Goal: Task Accomplishment & Management: Use online tool/utility

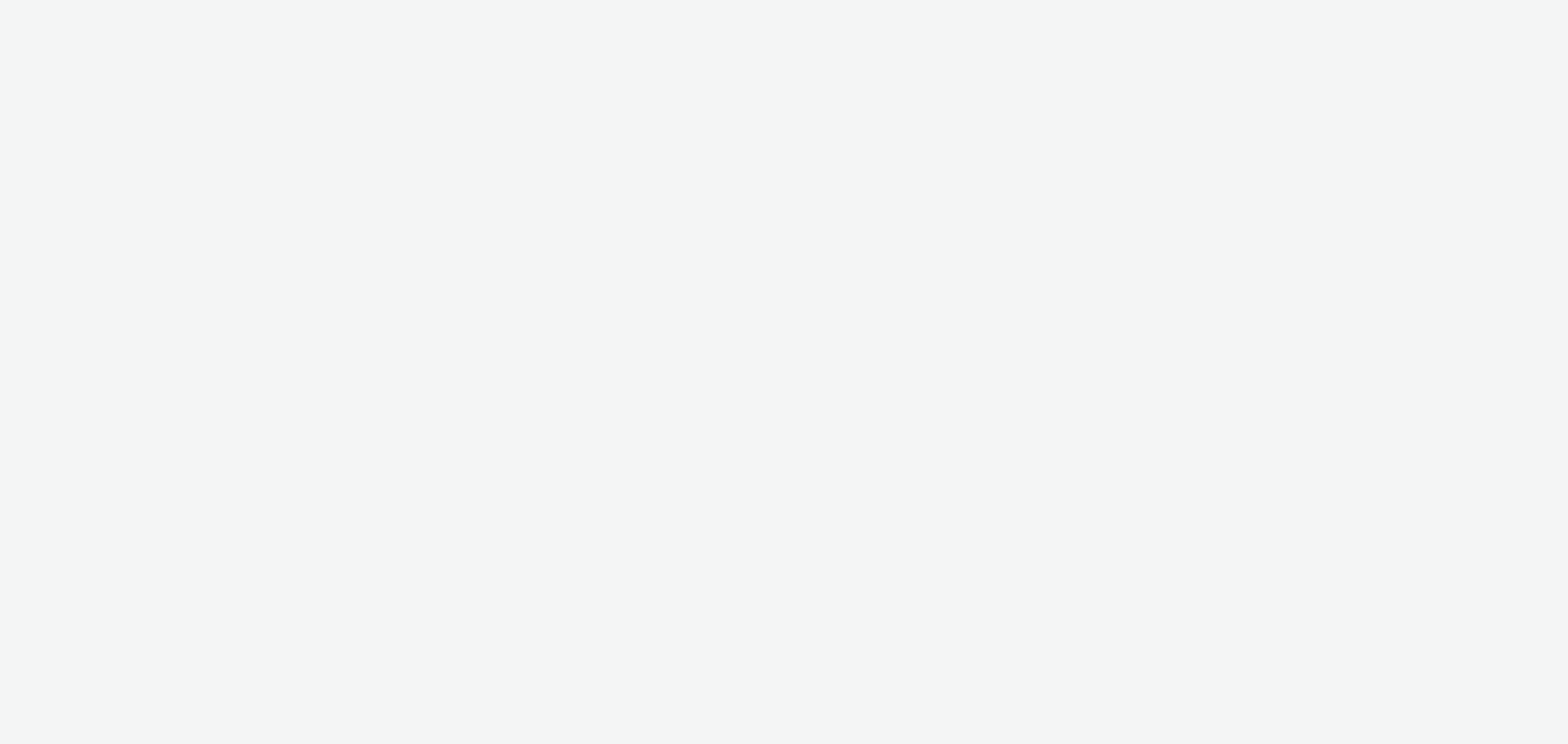
select select "d57a0b46-ef33-4938-977b-e6d07593e41f"
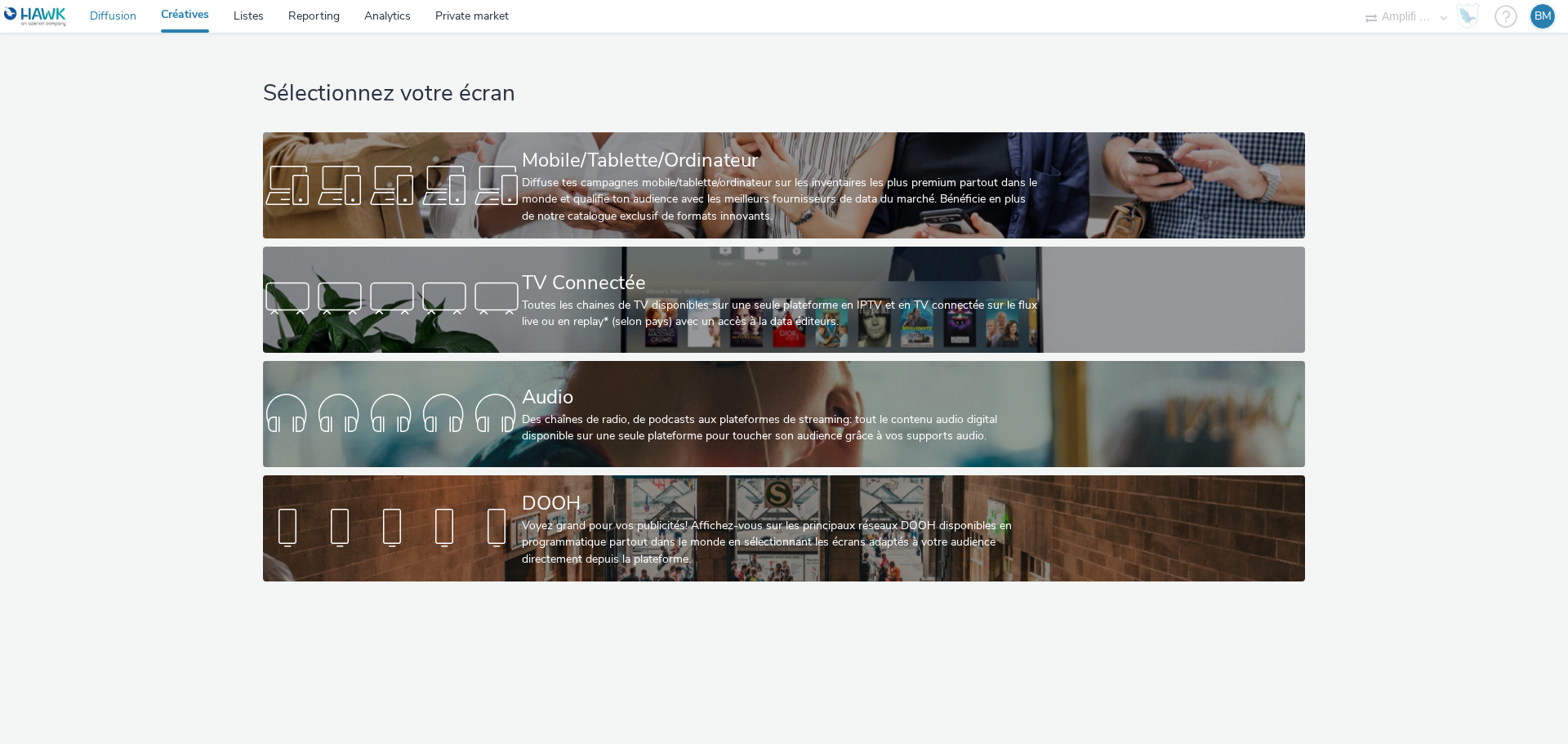
click at [111, 16] on link "Diffusion" at bounding box center [113, 16] width 71 height 33
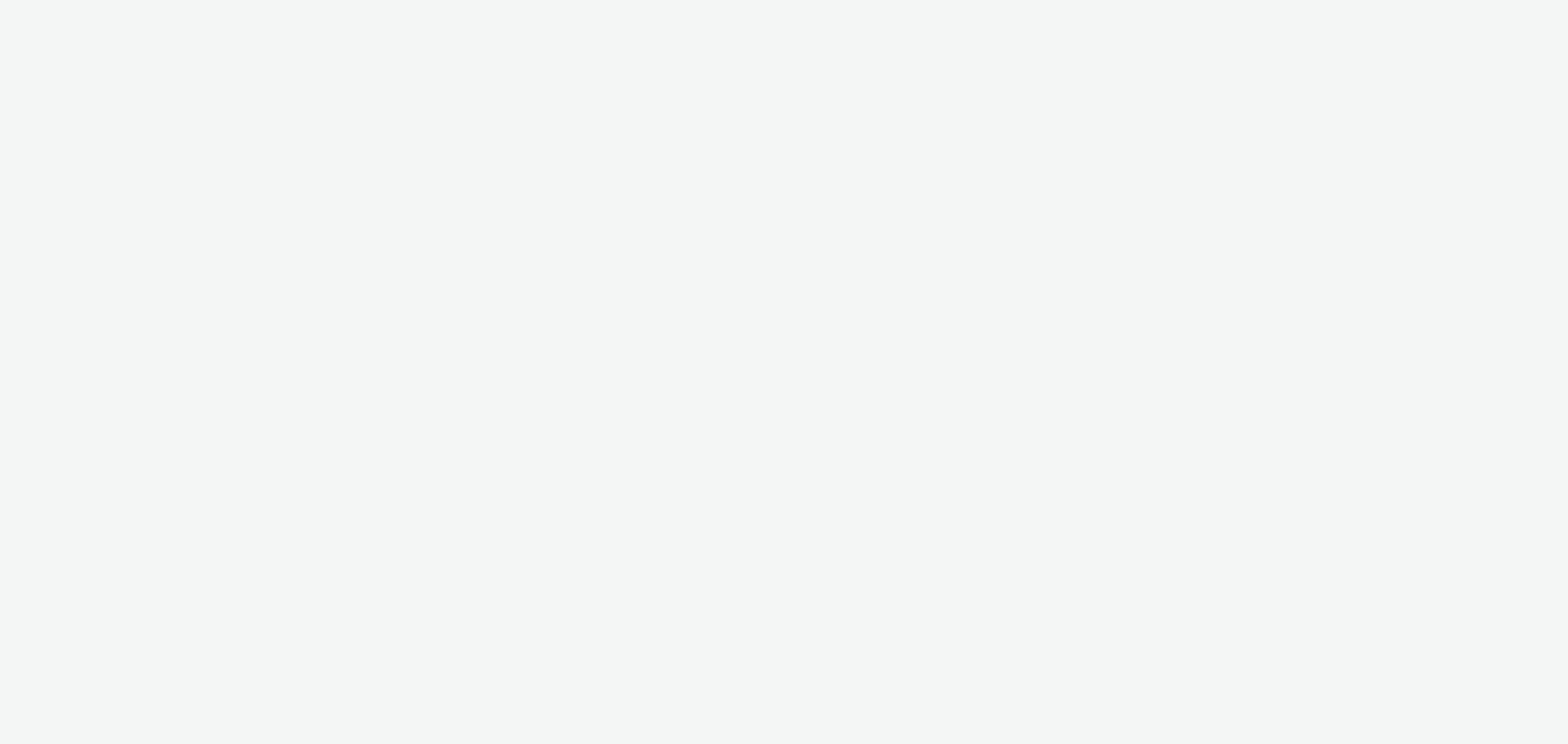
select select "d57a0b46-ef33-4938-977b-e6d07593e41f"
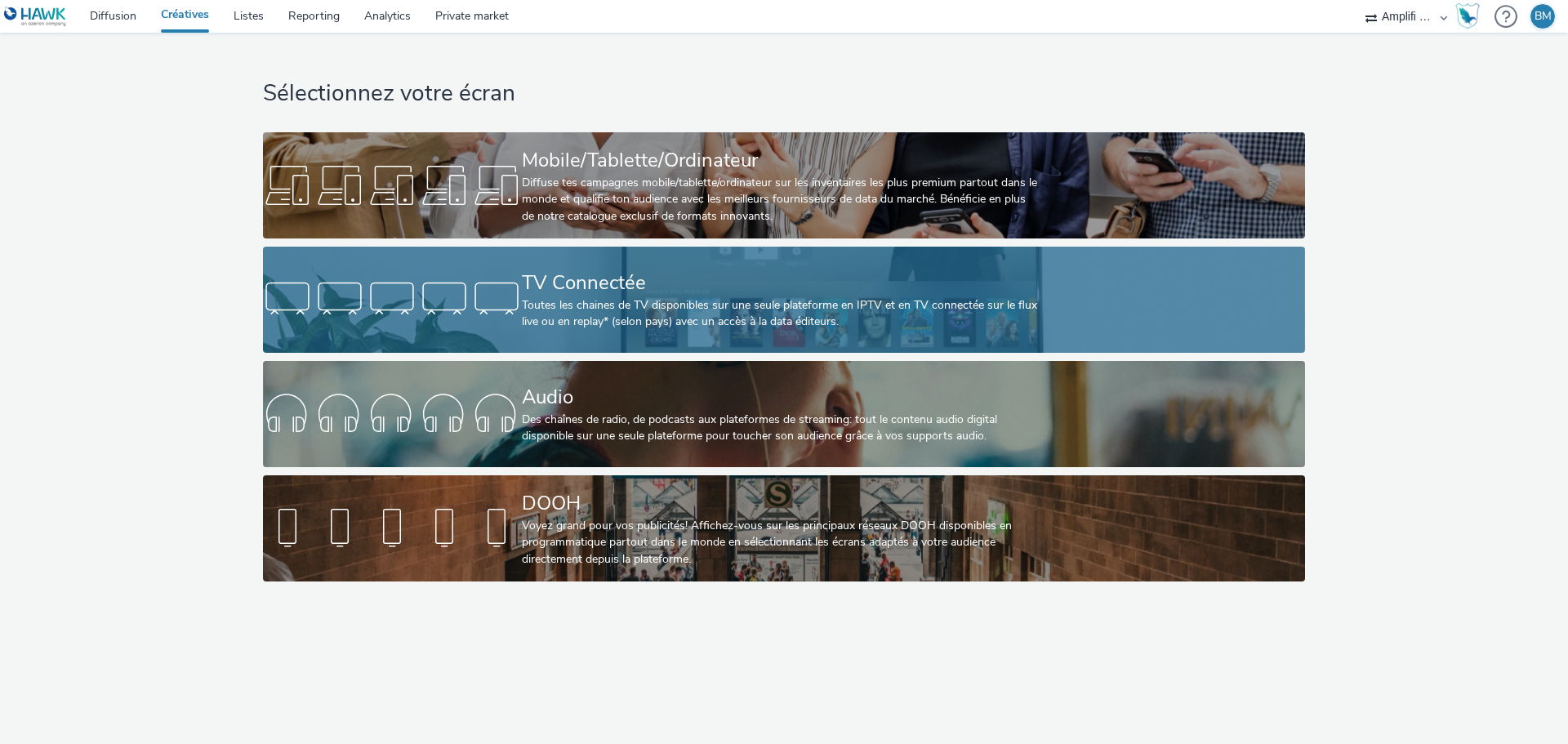
click at [659, 303] on div "Toutes les chaines de TV disponibles sur une seule plateforme en IPTV et en TV …" at bounding box center [781, 314] width 518 height 34
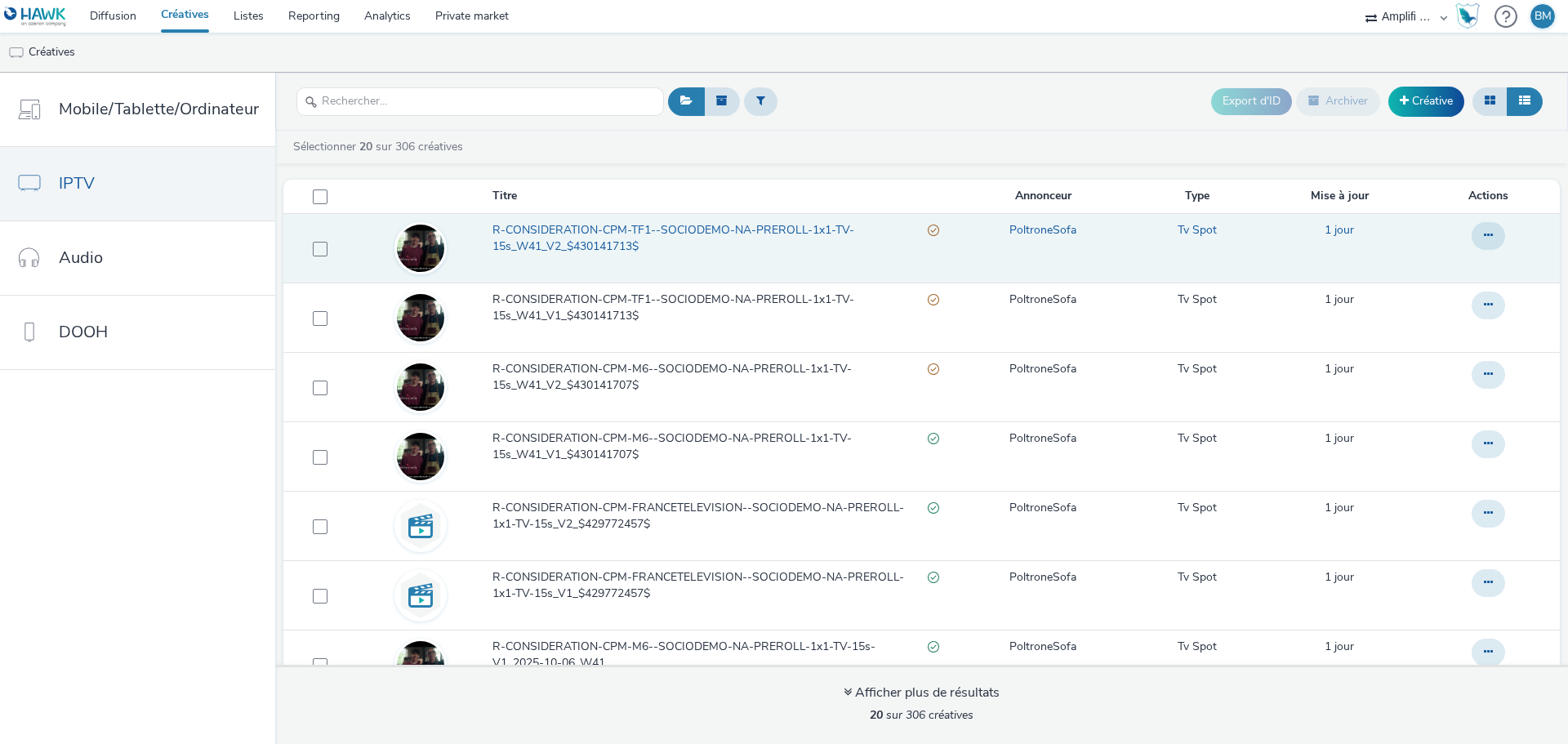
click at [584, 233] on span "R-CONSIDERATION-CPM-TF1--SOCIODEMO-NA-PREROLL-1x1-TV-15s_W41_V2_$430141713$" at bounding box center [709, 239] width 435 height 34
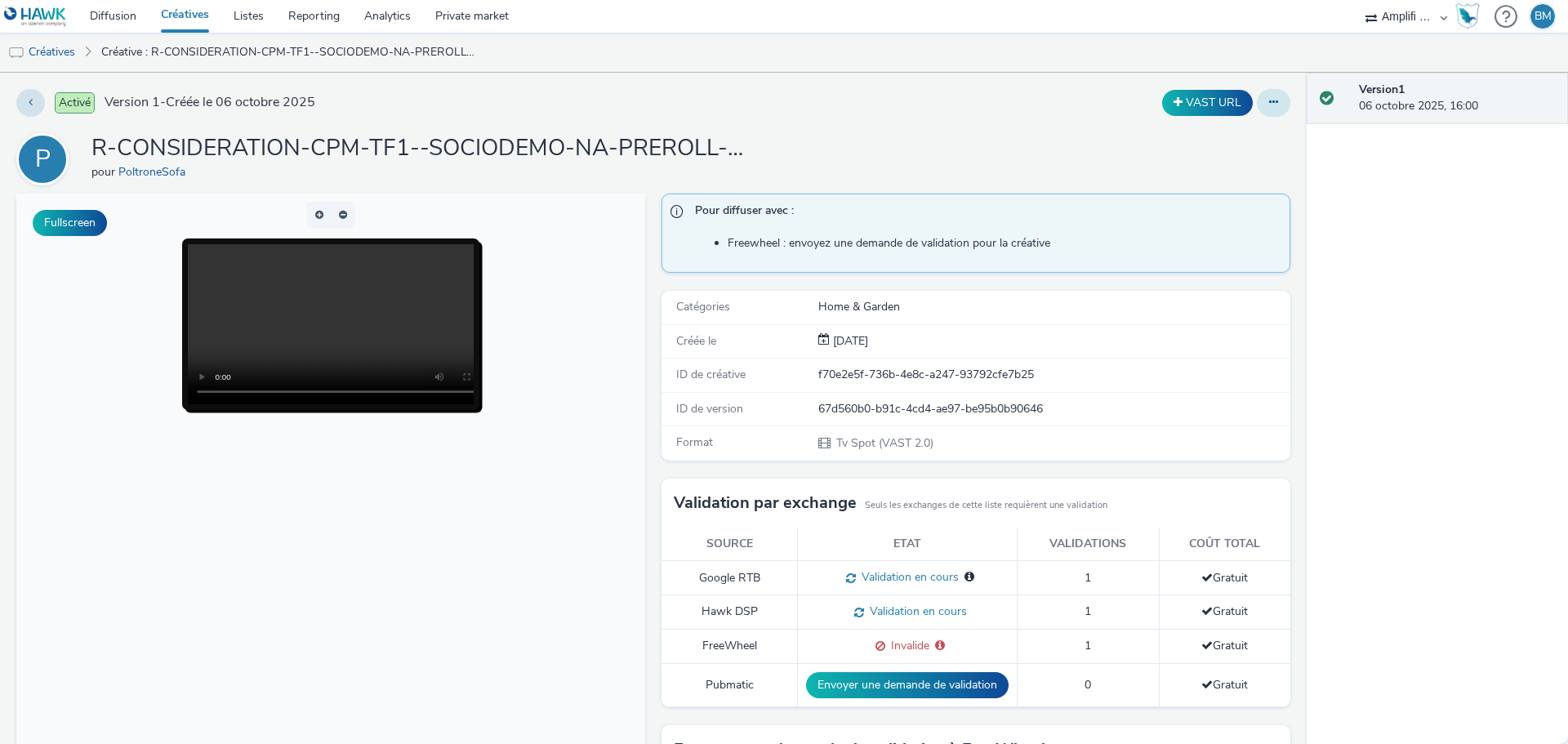
click at [1257, 108] on button at bounding box center [1274, 103] width 34 height 28
click at [1210, 130] on link "Modifier" at bounding box center [1229, 135] width 122 height 33
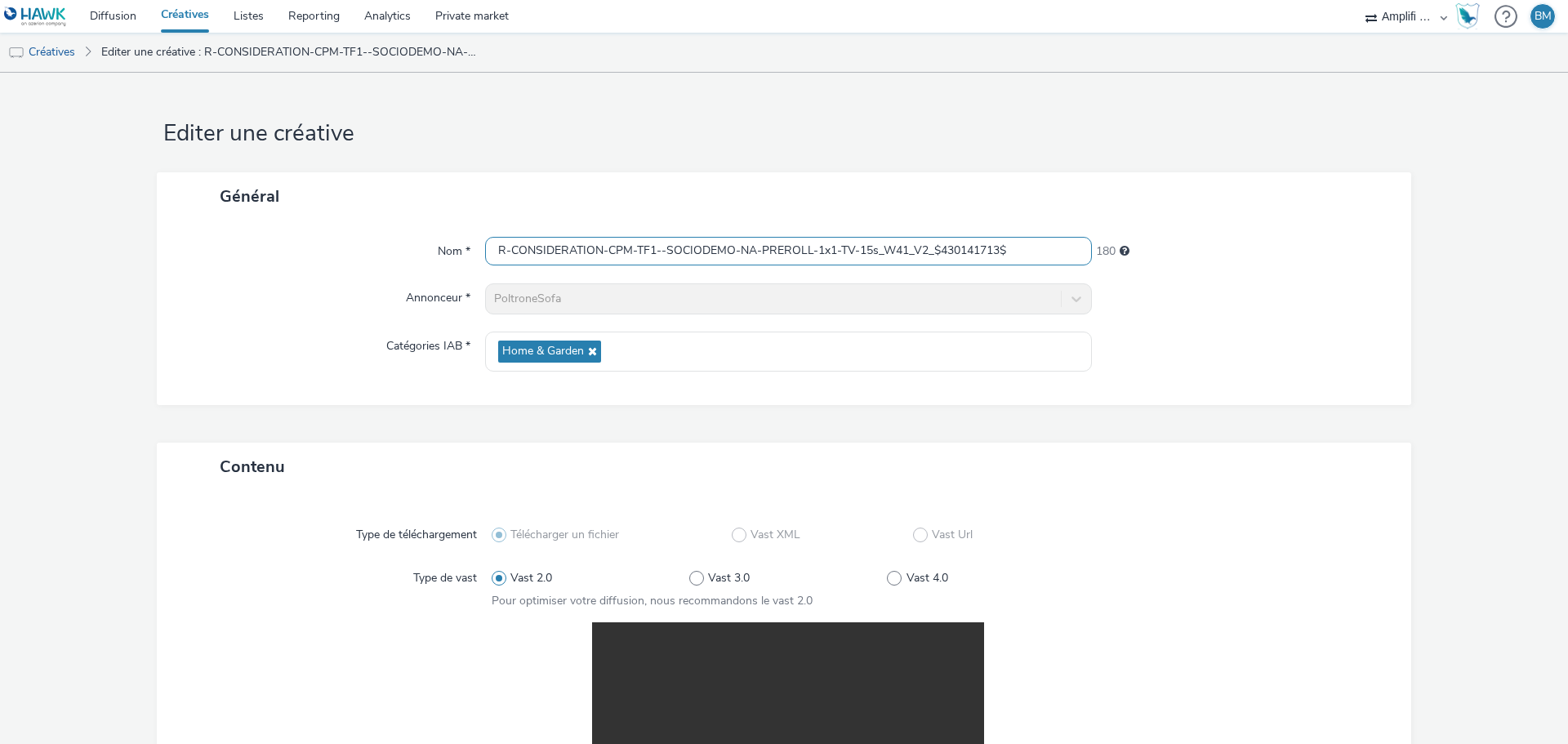
drag, startPoint x: 1030, startPoint y: 250, endPoint x: 471, endPoint y: 250, distance: 559.0
click at [471, 250] on div "Nom * R-CONSIDERATION-CPM-TF1--SOCIODEMO-NA-PREROLL-1x1-TV-15s_W41_V2_$43014171…" at bounding box center [784, 252] width 1222 height 30
click at [59, 50] on link "Créatives" at bounding box center [41, 52] width 83 height 39
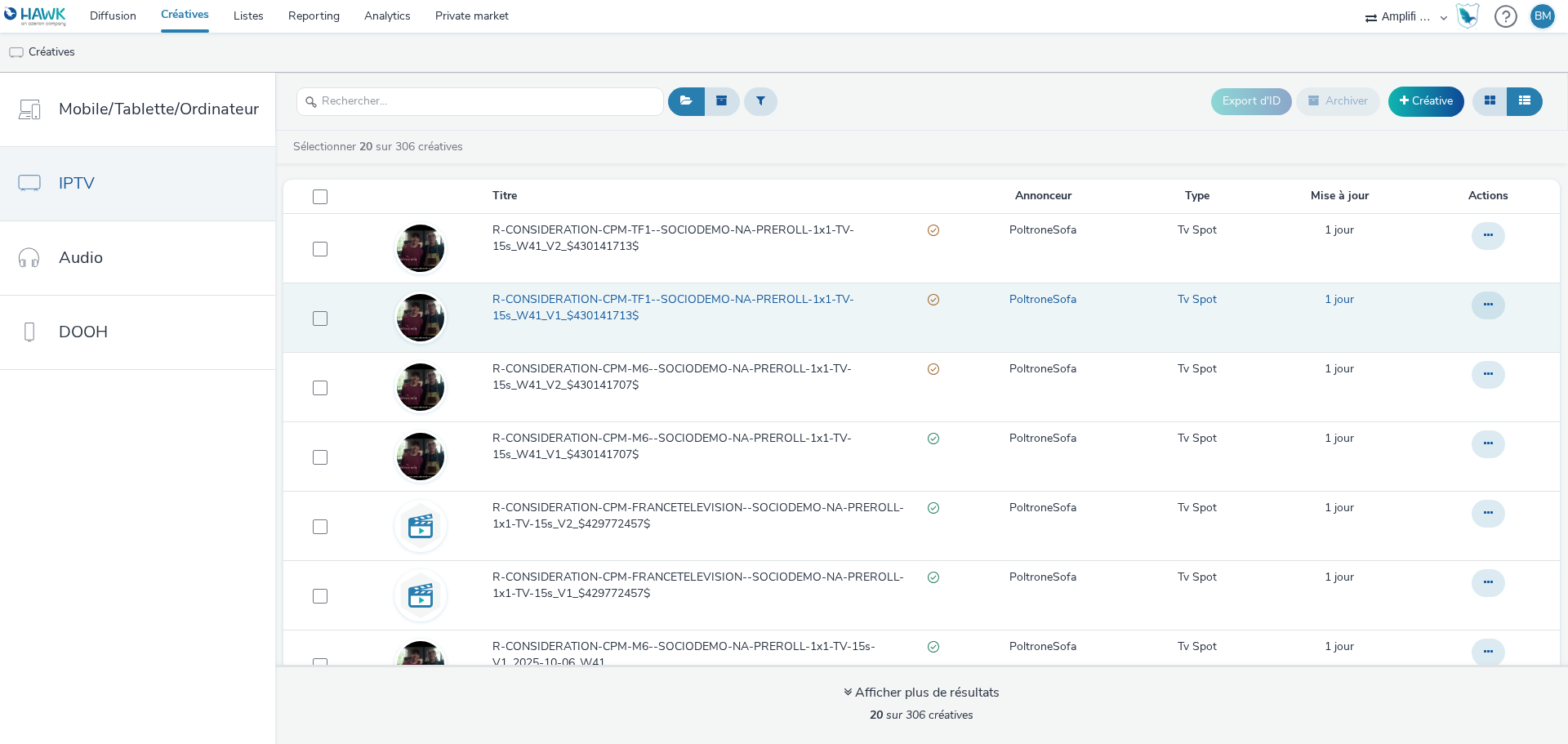
click at [787, 305] on span "R-CONSIDERATION-CPM-TF1--SOCIODEMO-NA-PREROLL-1x1-TV-15s_W41_V1_$430141713$" at bounding box center [709, 308] width 435 height 34
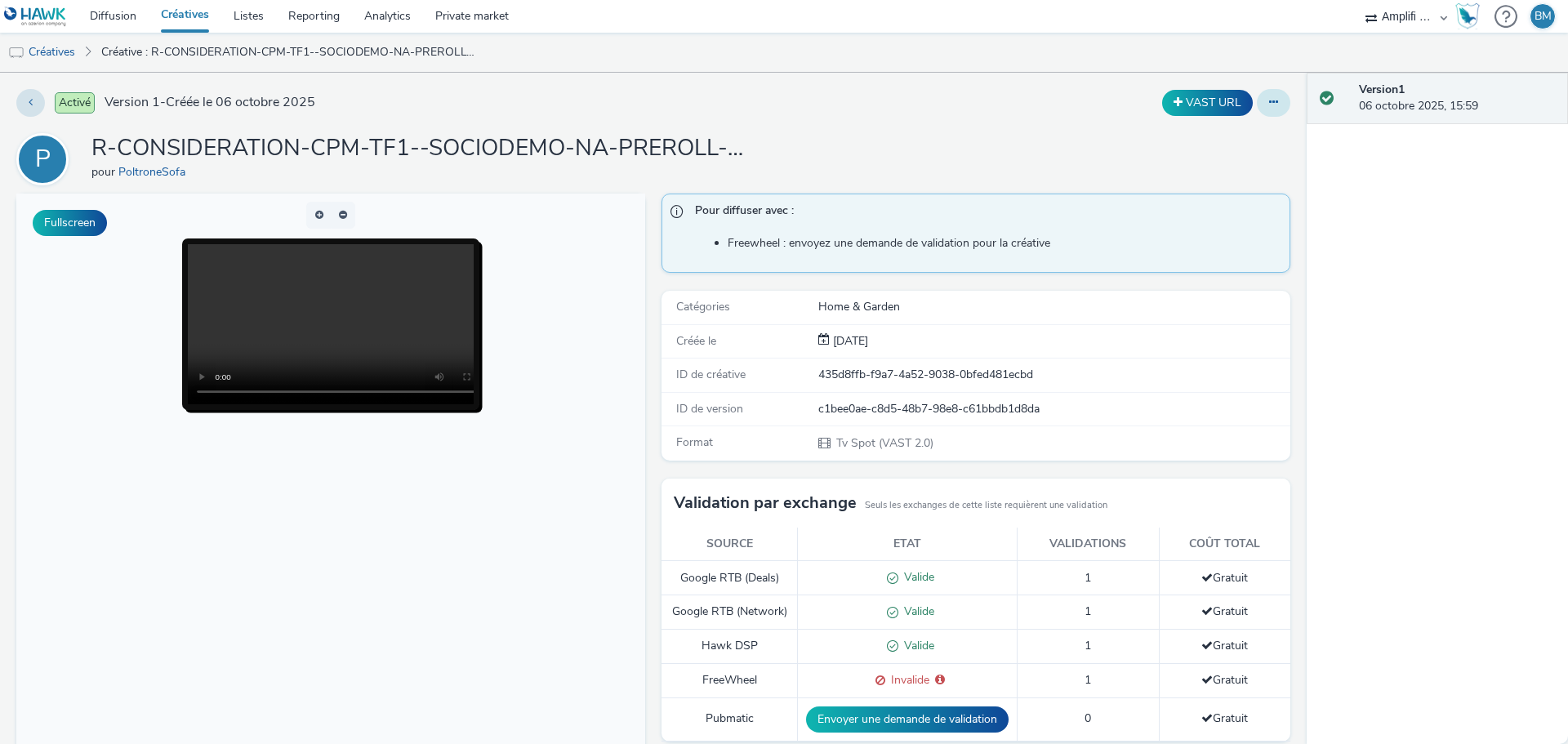
click at [1257, 110] on button at bounding box center [1274, 103] width 34 height 28
click at [1200, 143] on link "Modifier" at bounding box center [1229, 135] width 122 height 33
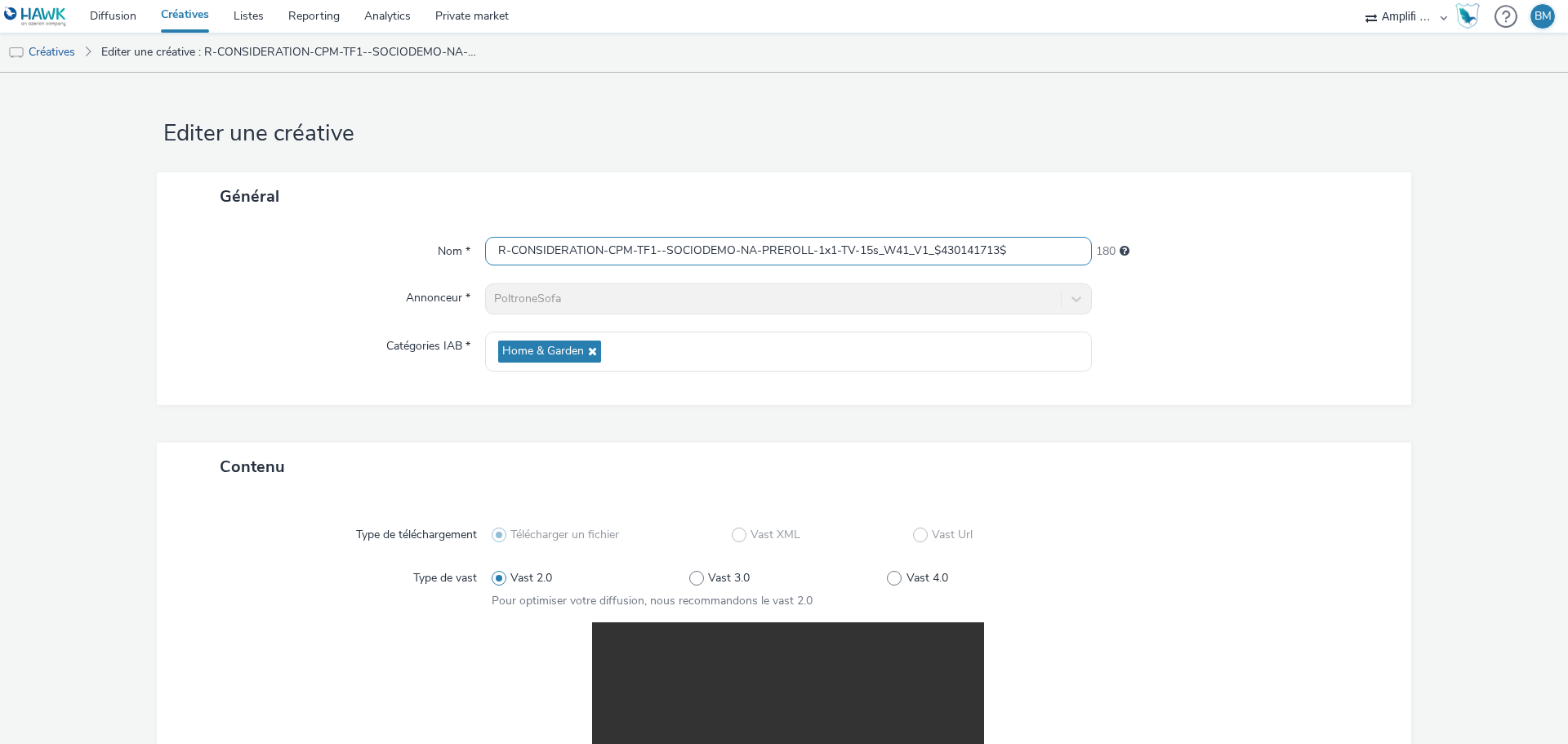
drag, startPoint x: 1009, startPoint y: 249, endPoint x: 115, endPoint y: 235, distance: 894.1
click at [115, 235] on form "Editer une créative Général Nom * R-CONSIDERATION-CPM-TF1--SOCIODEMO-NA-PREROLL…" at bounding box center [784, 587] width 1568 height 1028
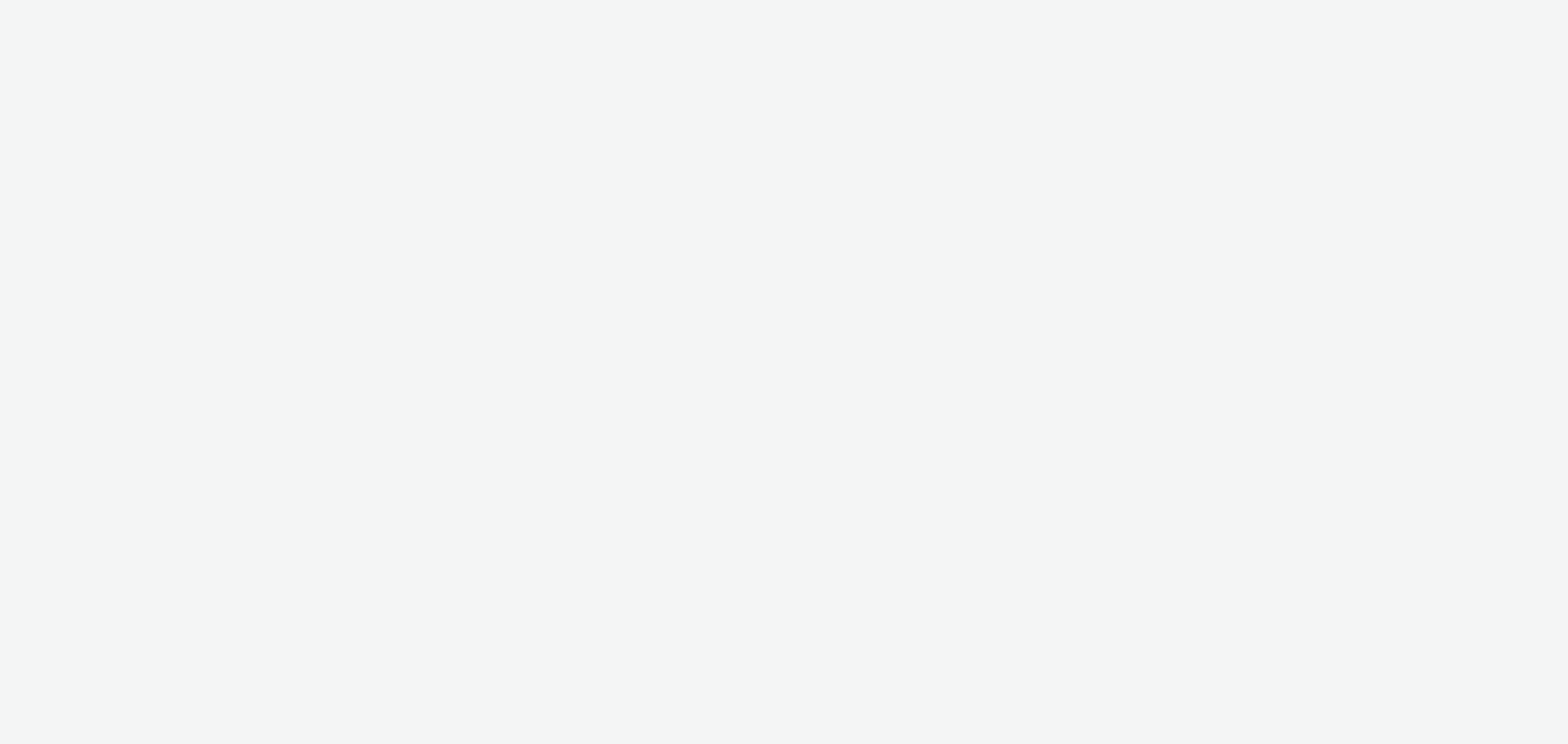
select select "d57a0b46-ef33-4938-977b-e6d07593e41f"
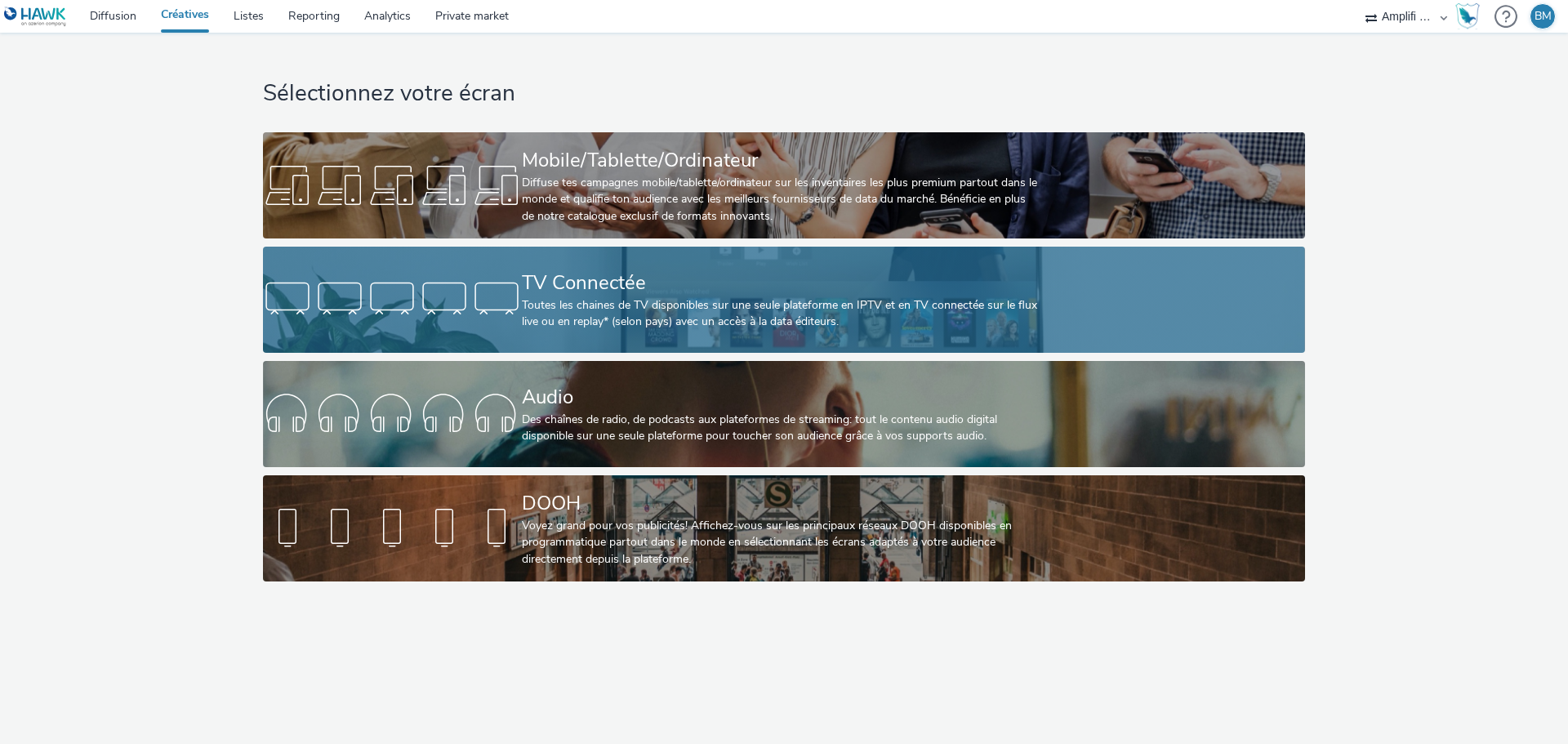
click at [557, 288] on div "TV Connectée" at bounding box center [781, 282] width 518 height 29
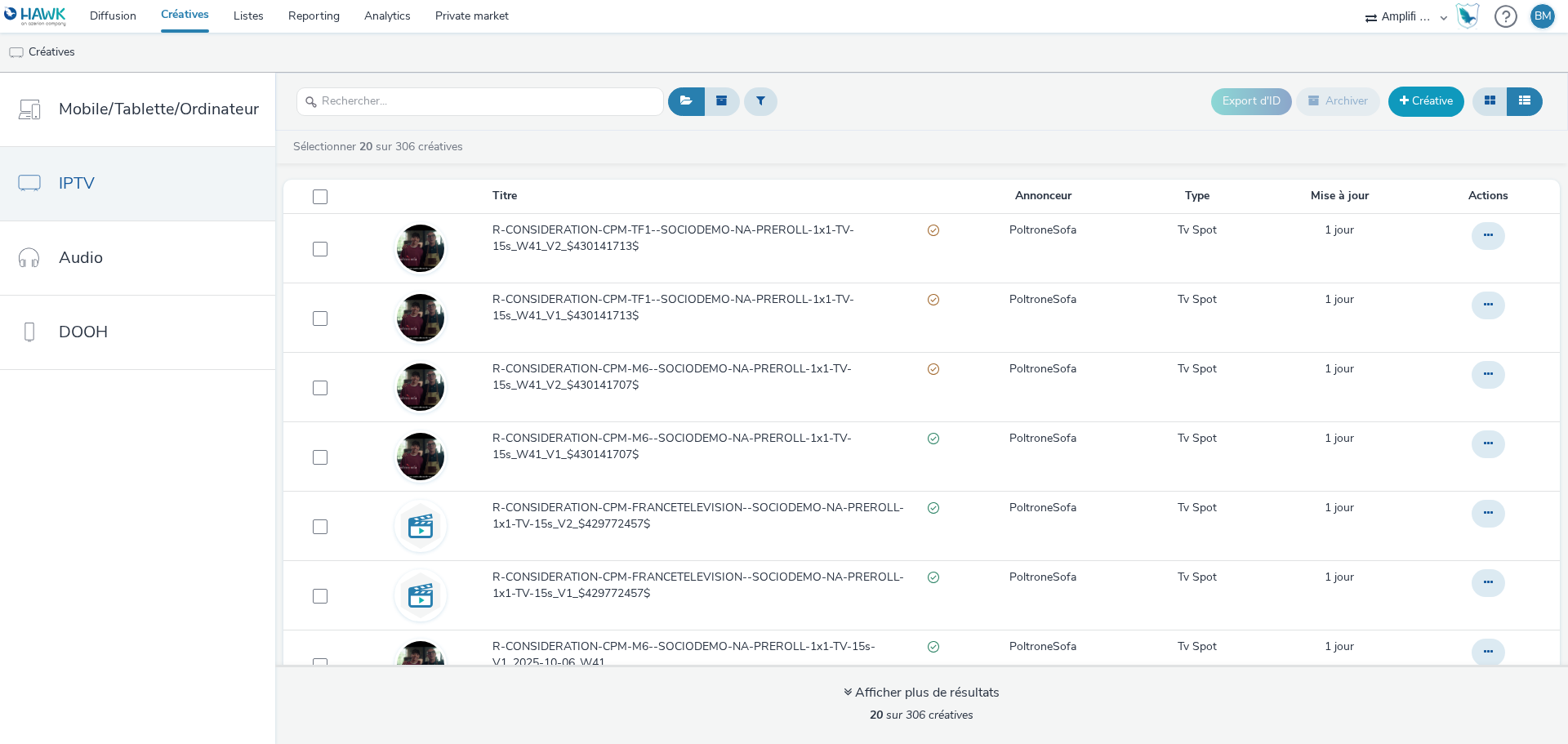
click at [1428, 105] on link "Créative" at bounding box center [1426, 102] width 76 height 30
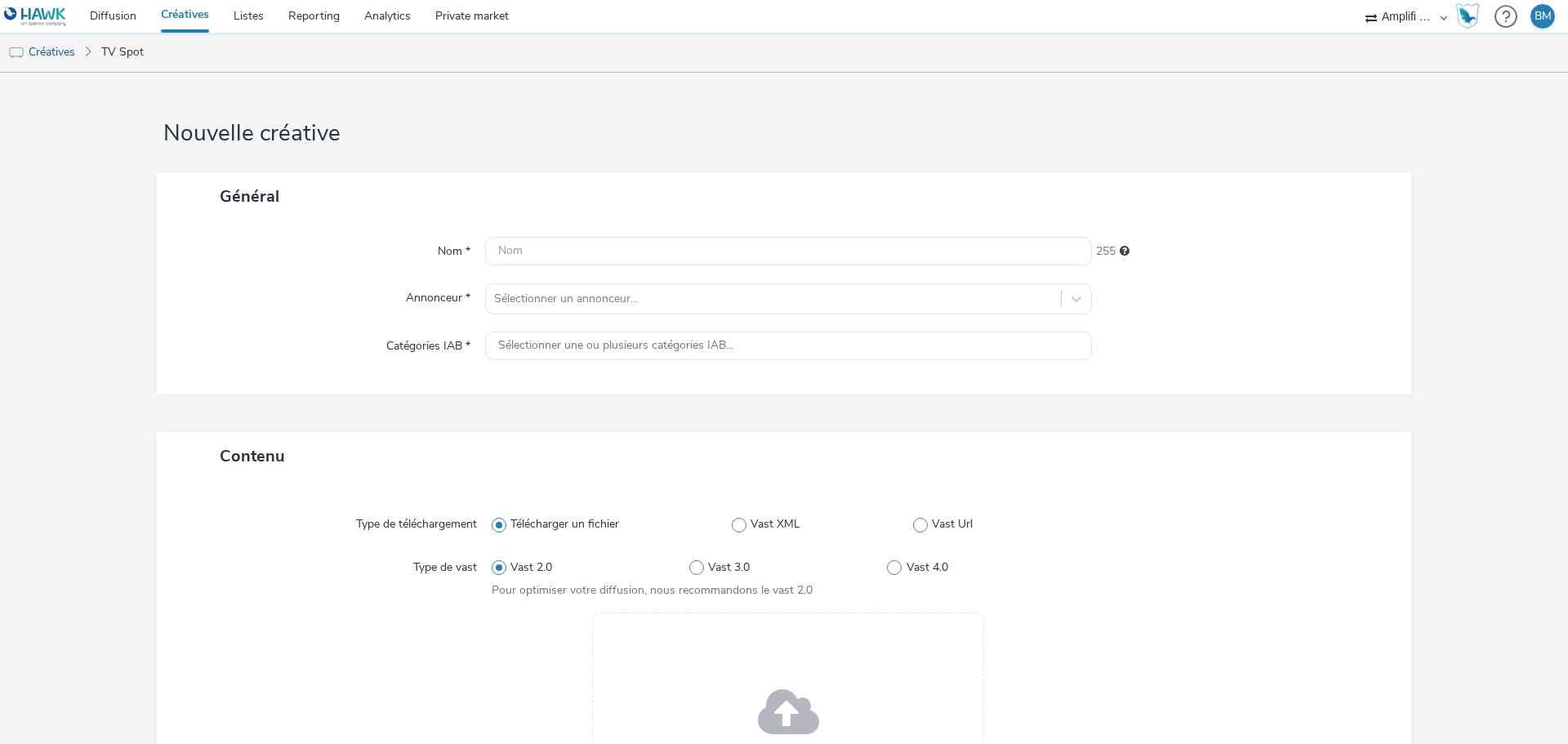
scroll to position [82, 0]
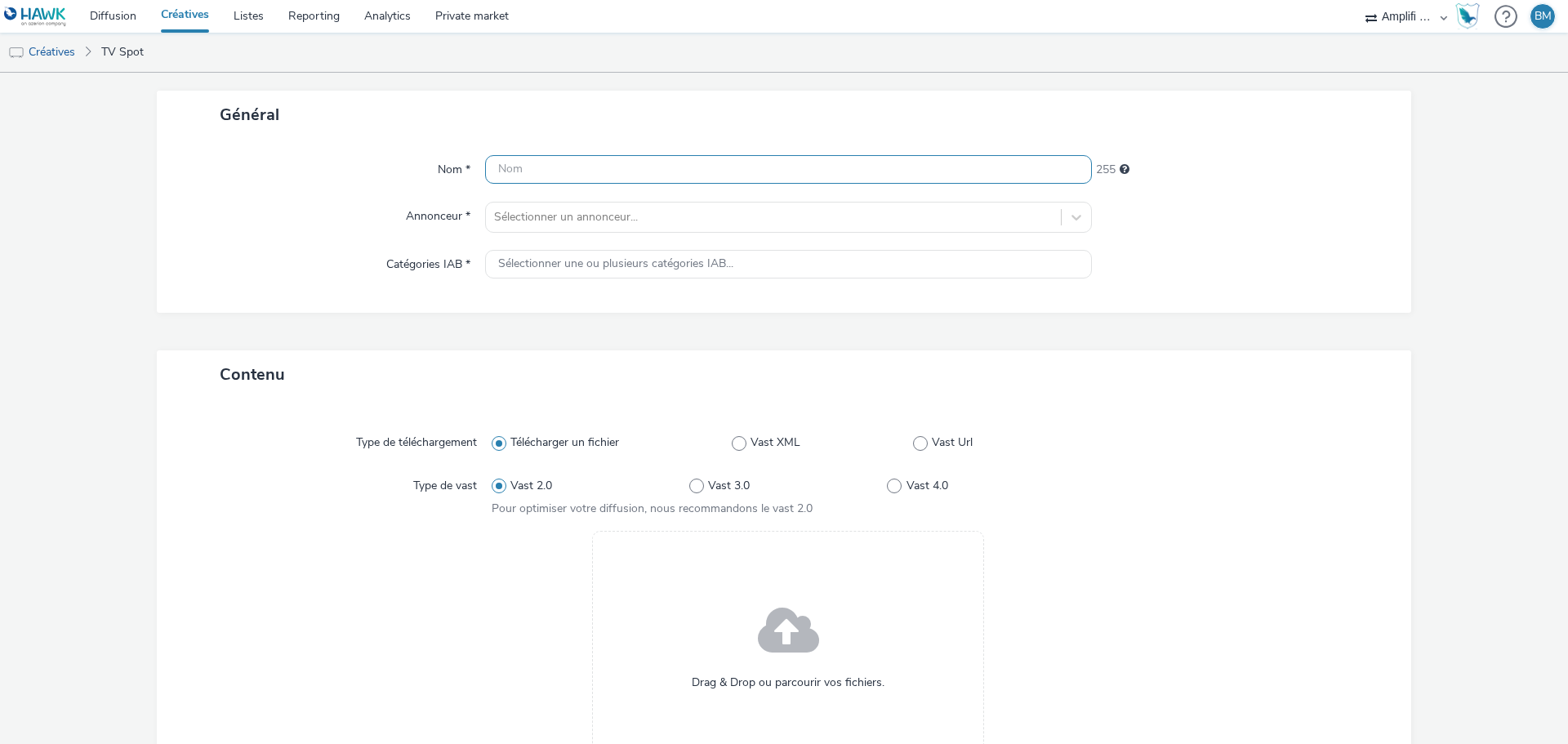
click at [589, 177] on input "text" at bounding box center [788, 169] width 607 height 29
paste input "R-CONSIDERATION-CPM-TF1--SOCIODEMO-NA-PREROLL-1x1-TV-15s_W41_V2_$430141713$"
click at [933, 172] on input "R-CONSIDERATION-CPM-TF1--SOCIODEMO-NA-PREROLL-1x1-TV-15s_W41_V2_$430141713$" at bounding box center [788, 169] width 607 height 29
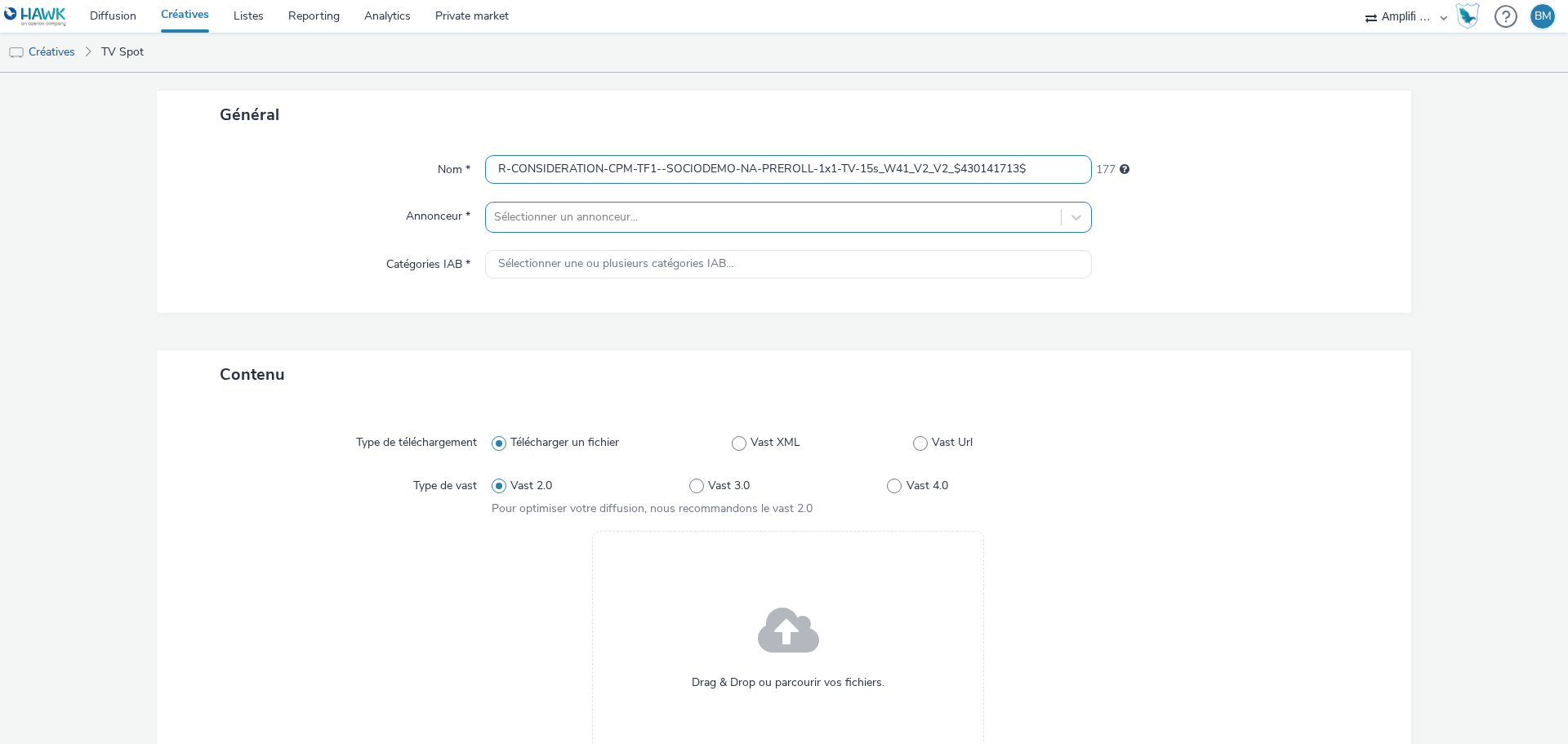
type input "R-CONSIDERATION-CPM-TF1--SOCIODEMO-NA-PREROLL-1x1-TV-15s_W41_V2_V2_$430141713$"
click at [848, 220] on div at bounding box center [774, 217] width 559 height 20
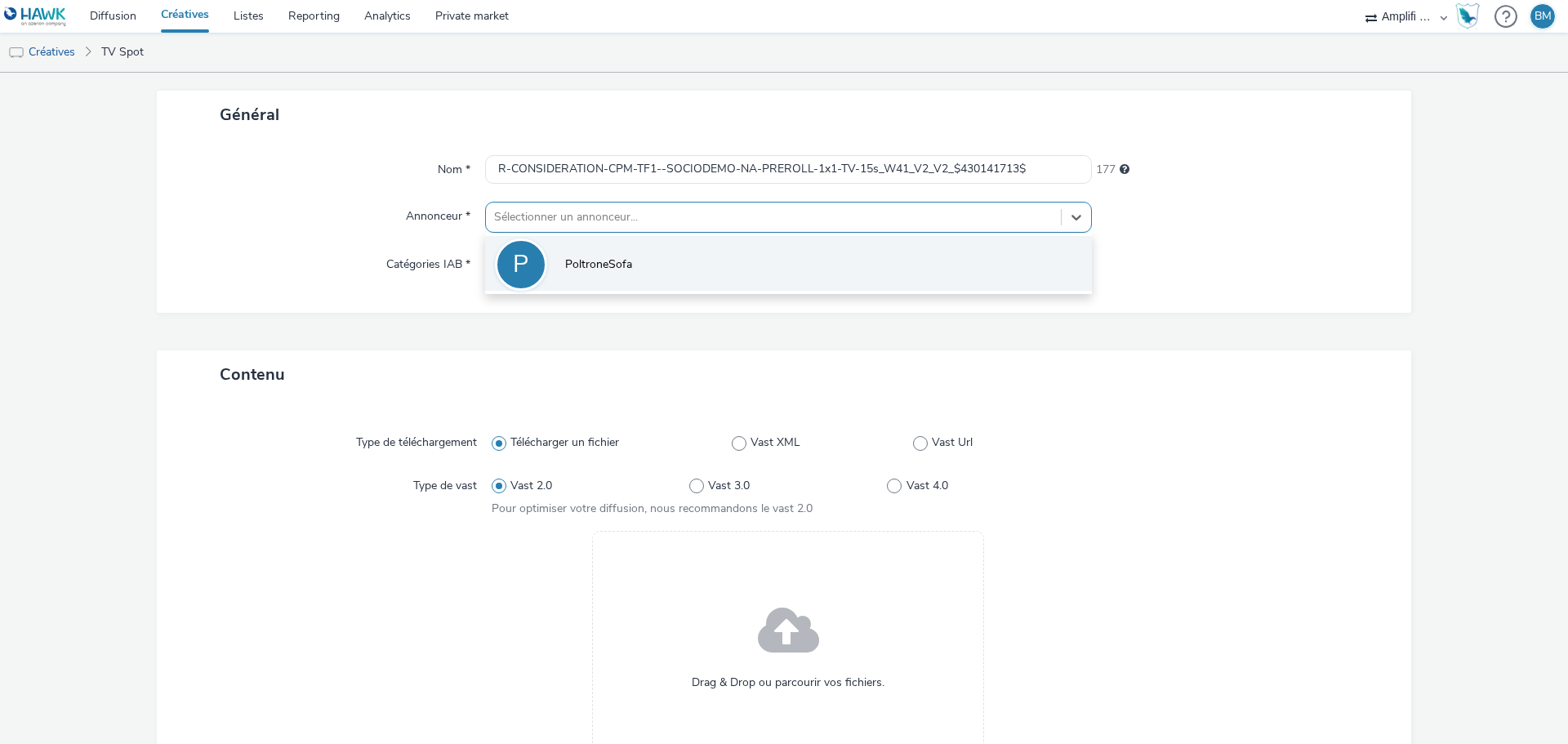
click at [680, 256] on li "P PoltroneSofa" at bounding box center [788, 262] width 607 height 54
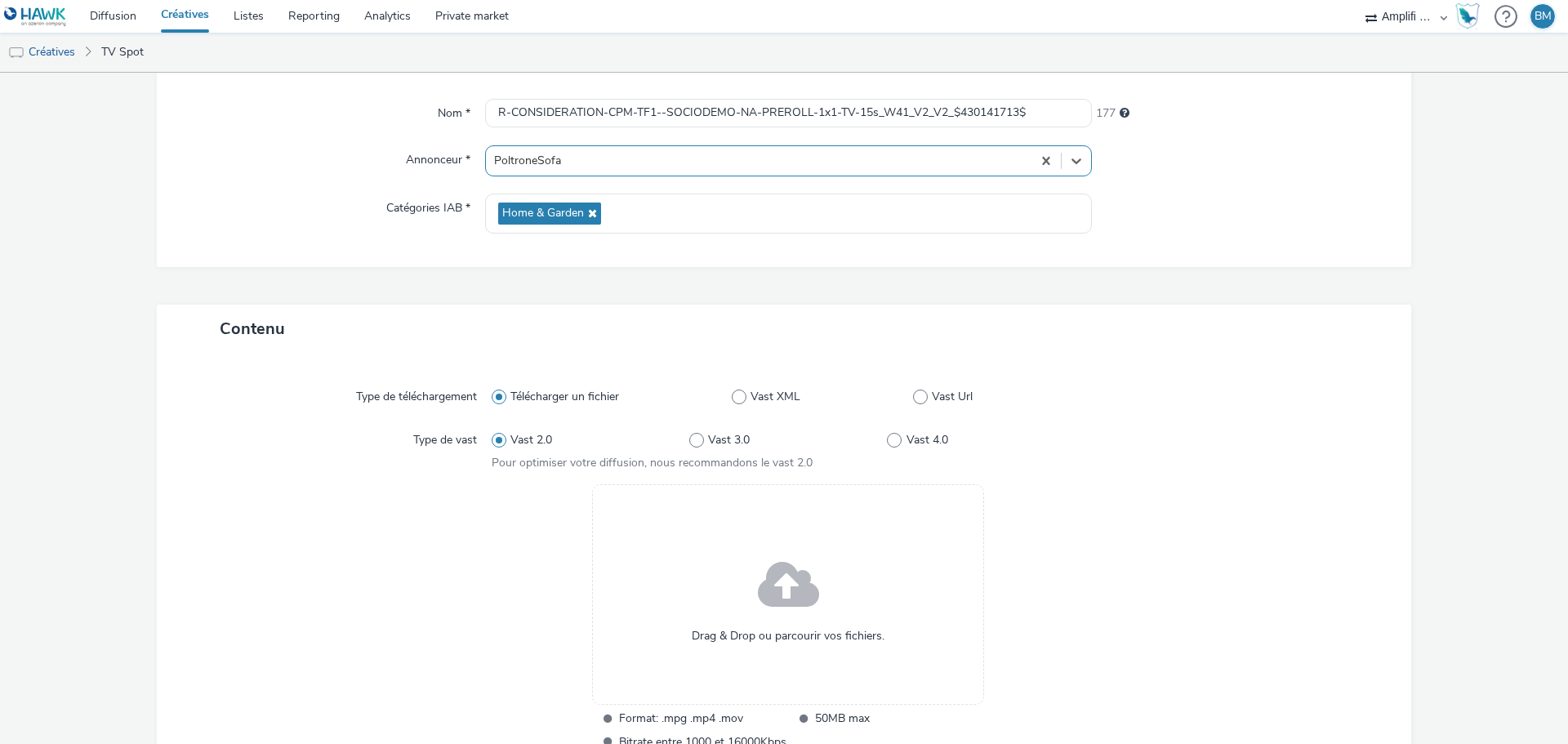
scroll to position [245, 0]
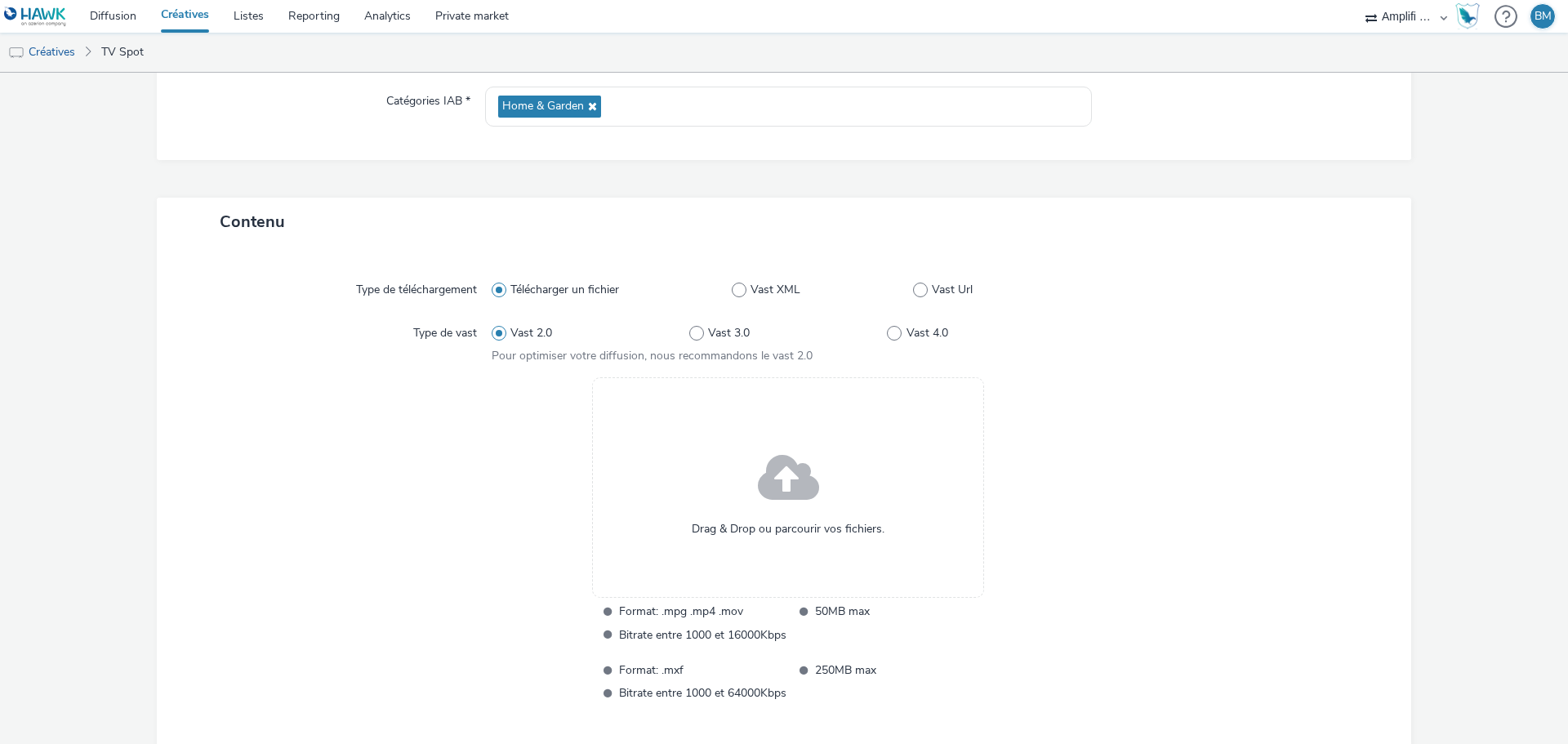
click at [784, 477] on span at bounding box center [788, 480] width 61 height 83
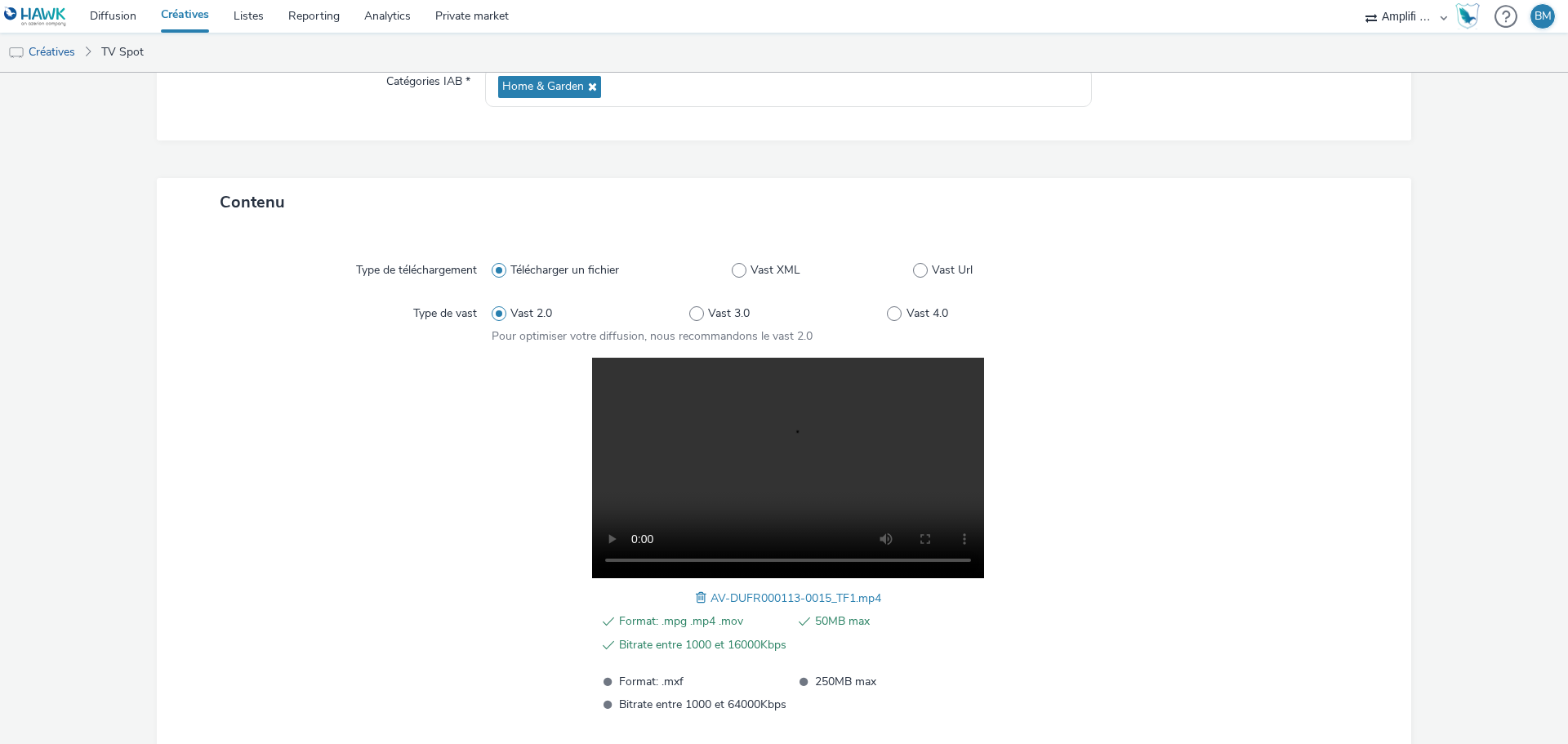
scroll to position [357, 0]
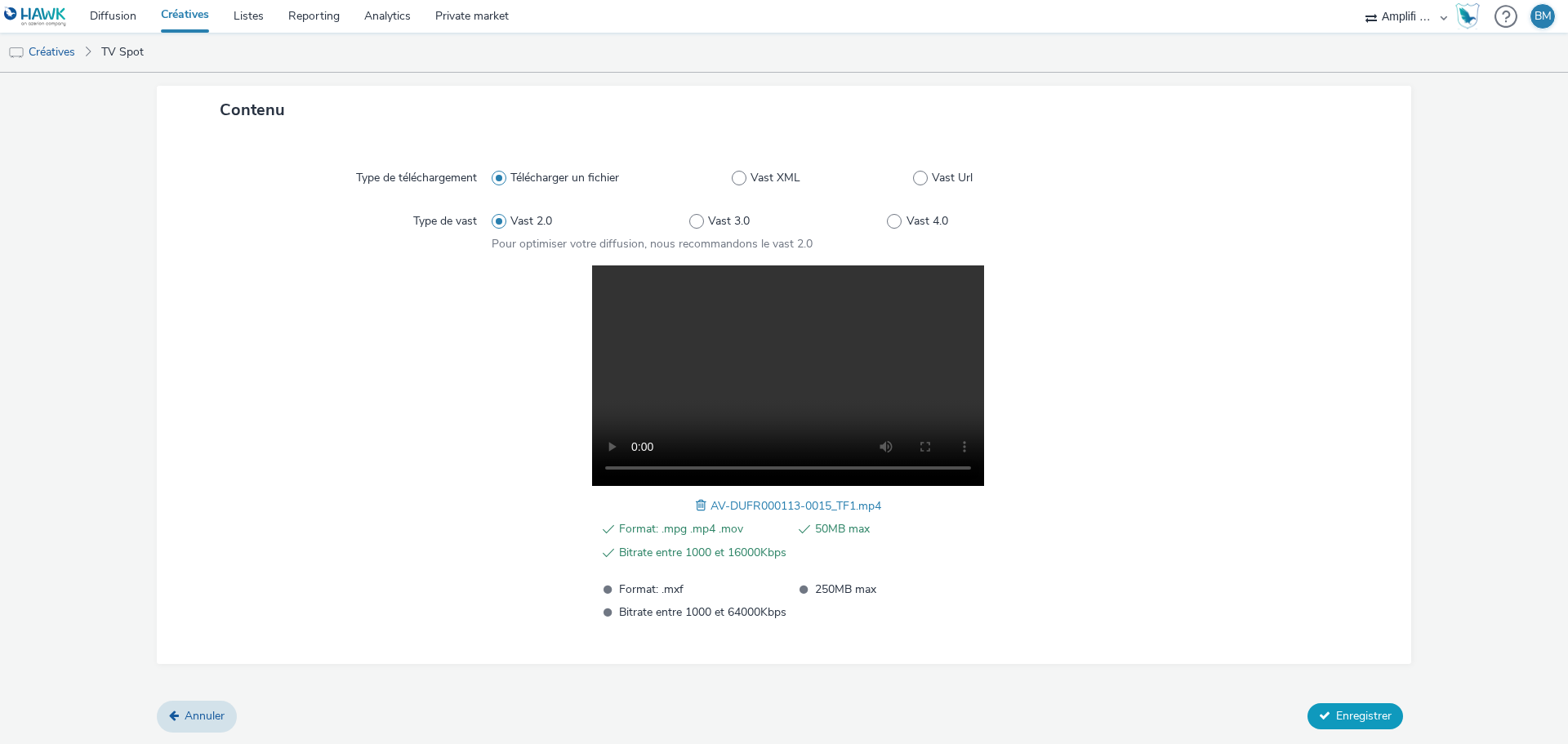
click at [1342, 716] on span "Enregistrer" at bounding box center [1364, 715] width 55 height 16
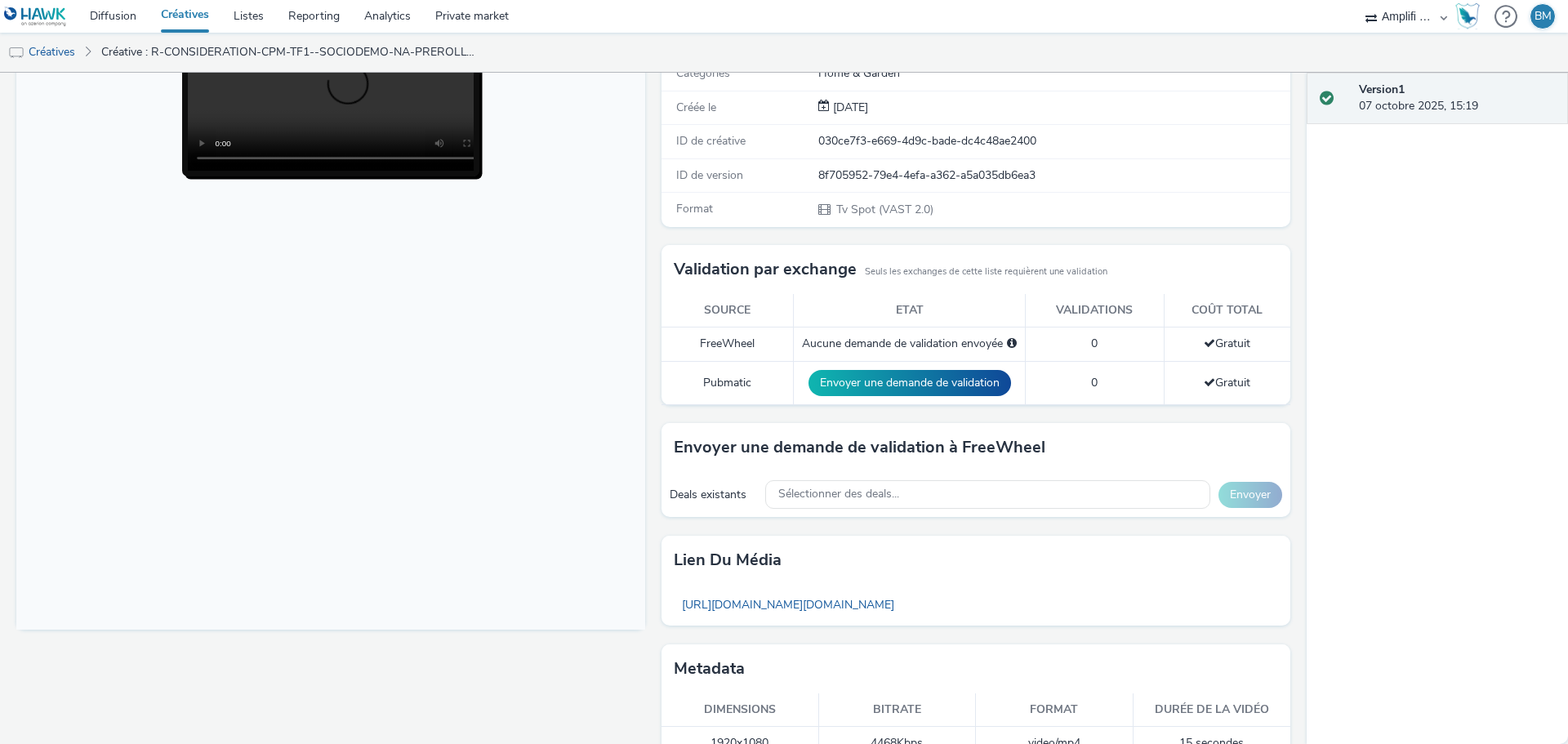
scroll to position [268, 0]
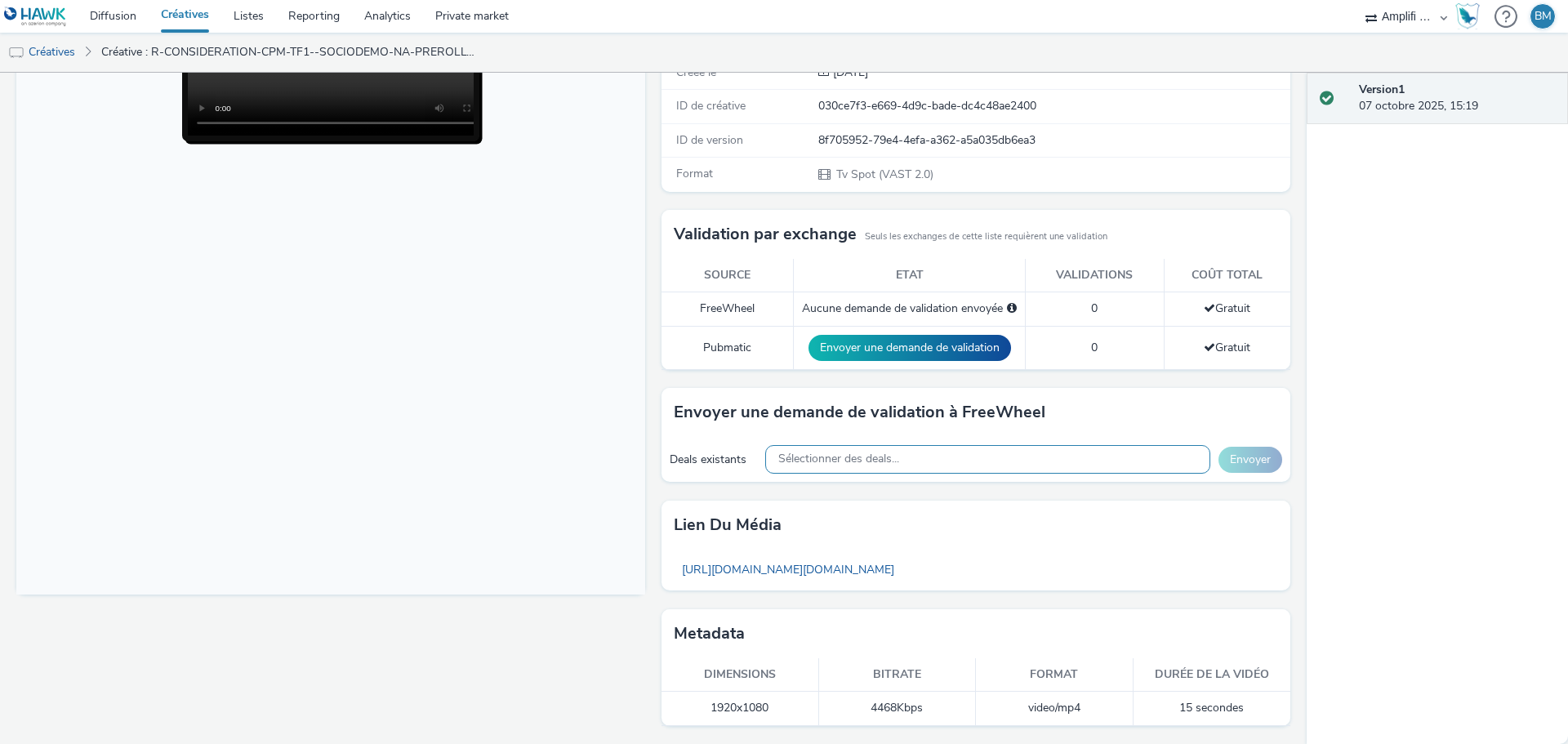
click at [859, 456] on span "Sélectionner des deals..." at bounding box center [839, 459] width 120 height 14
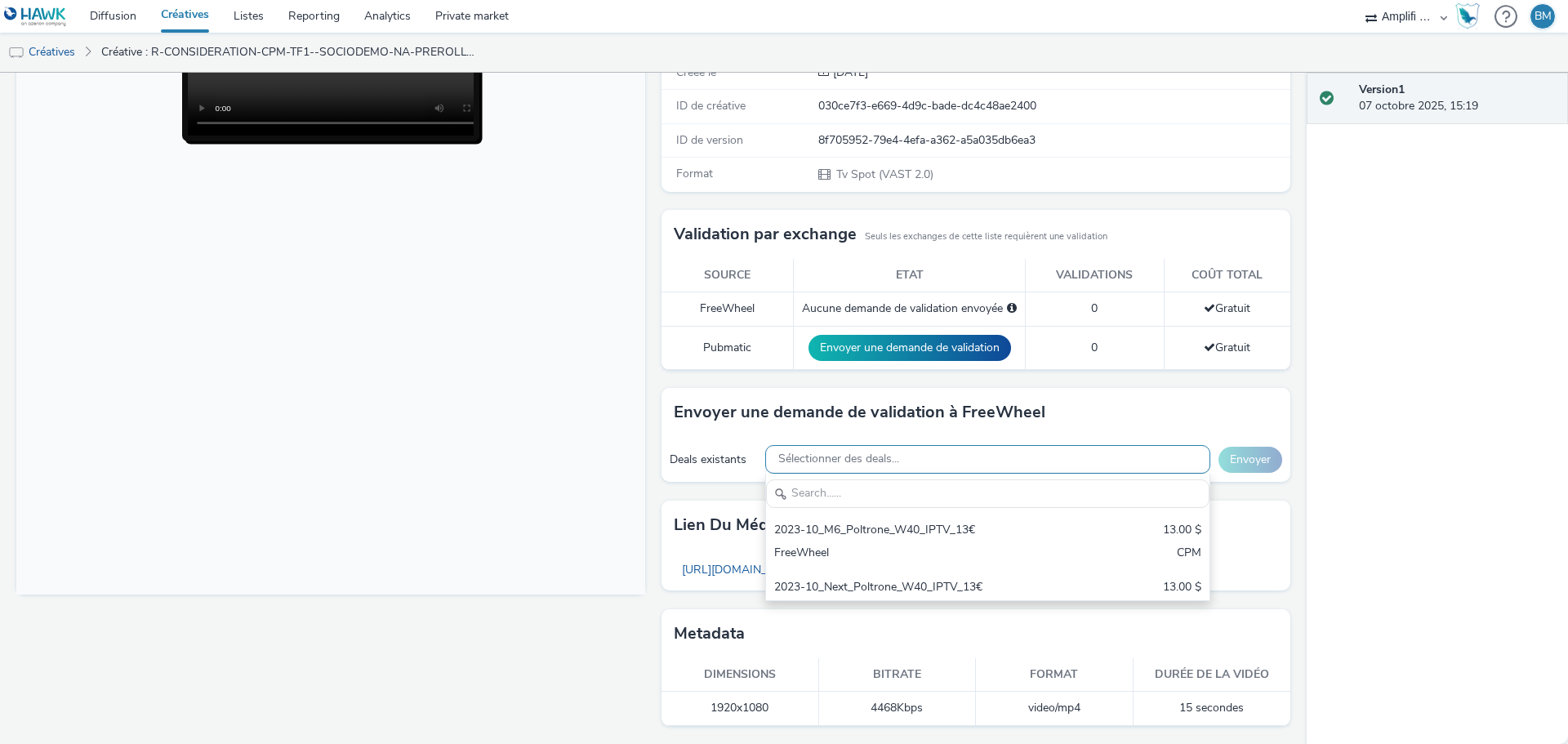
scroll to position [0, 0]
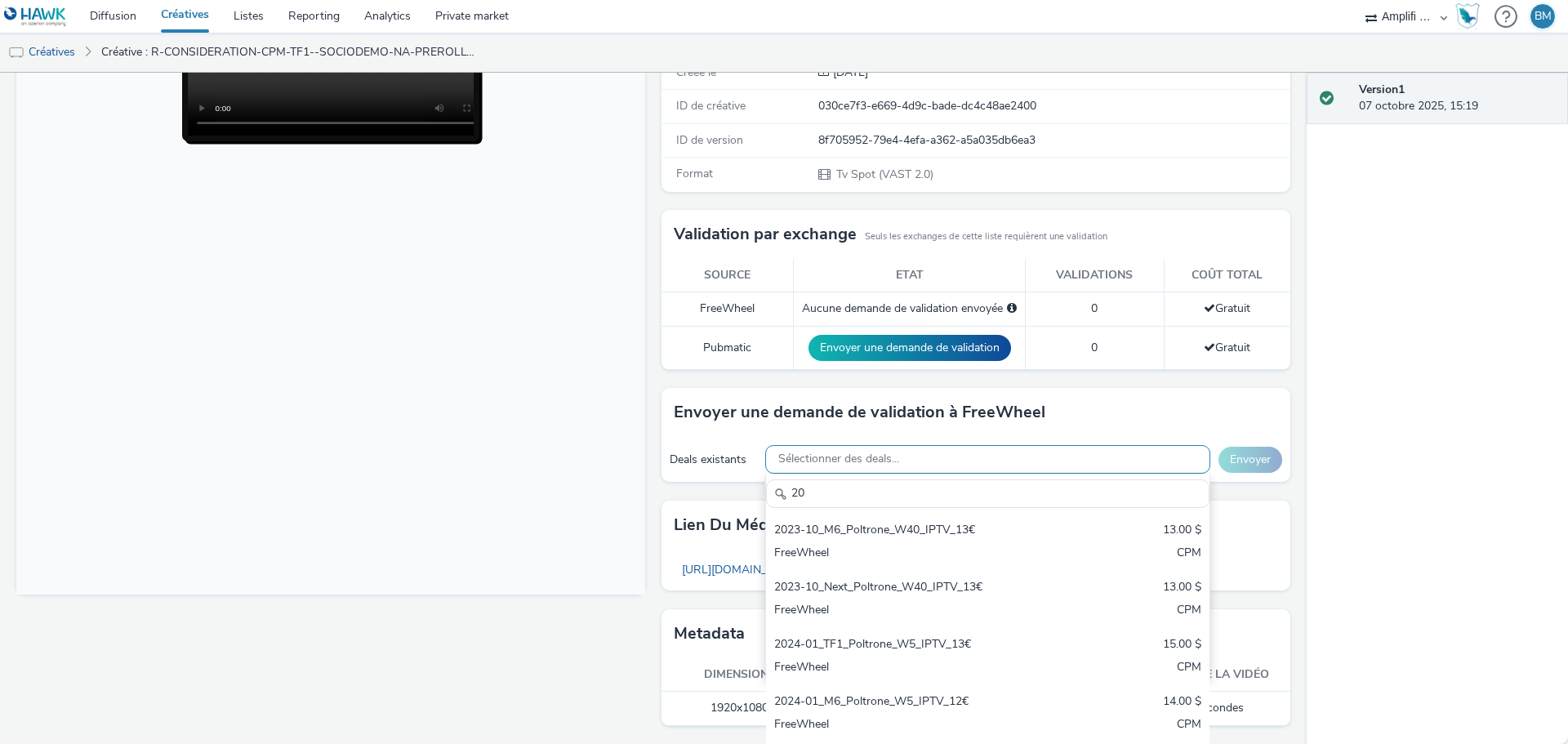
type input "2"
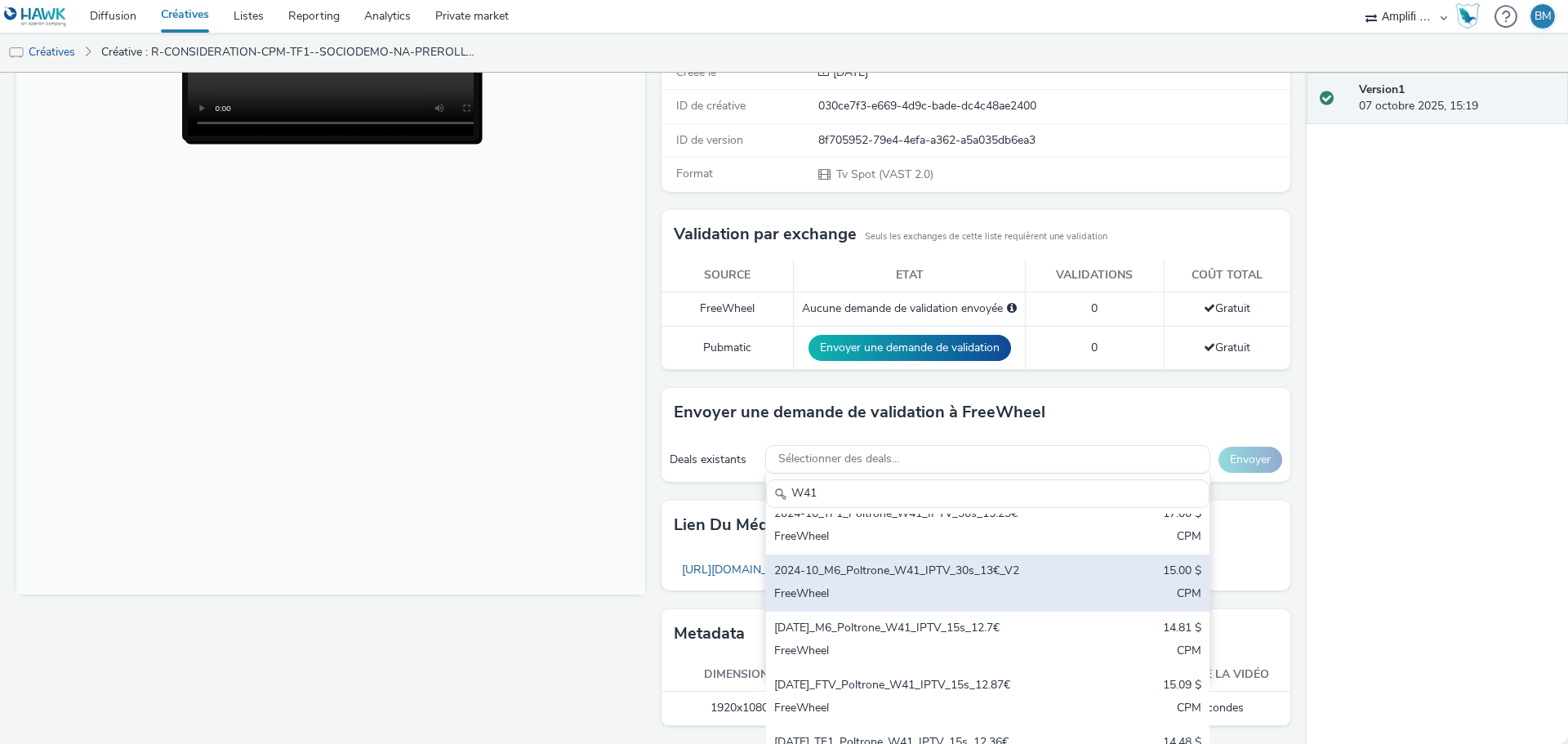
scroll to position [254, 0]
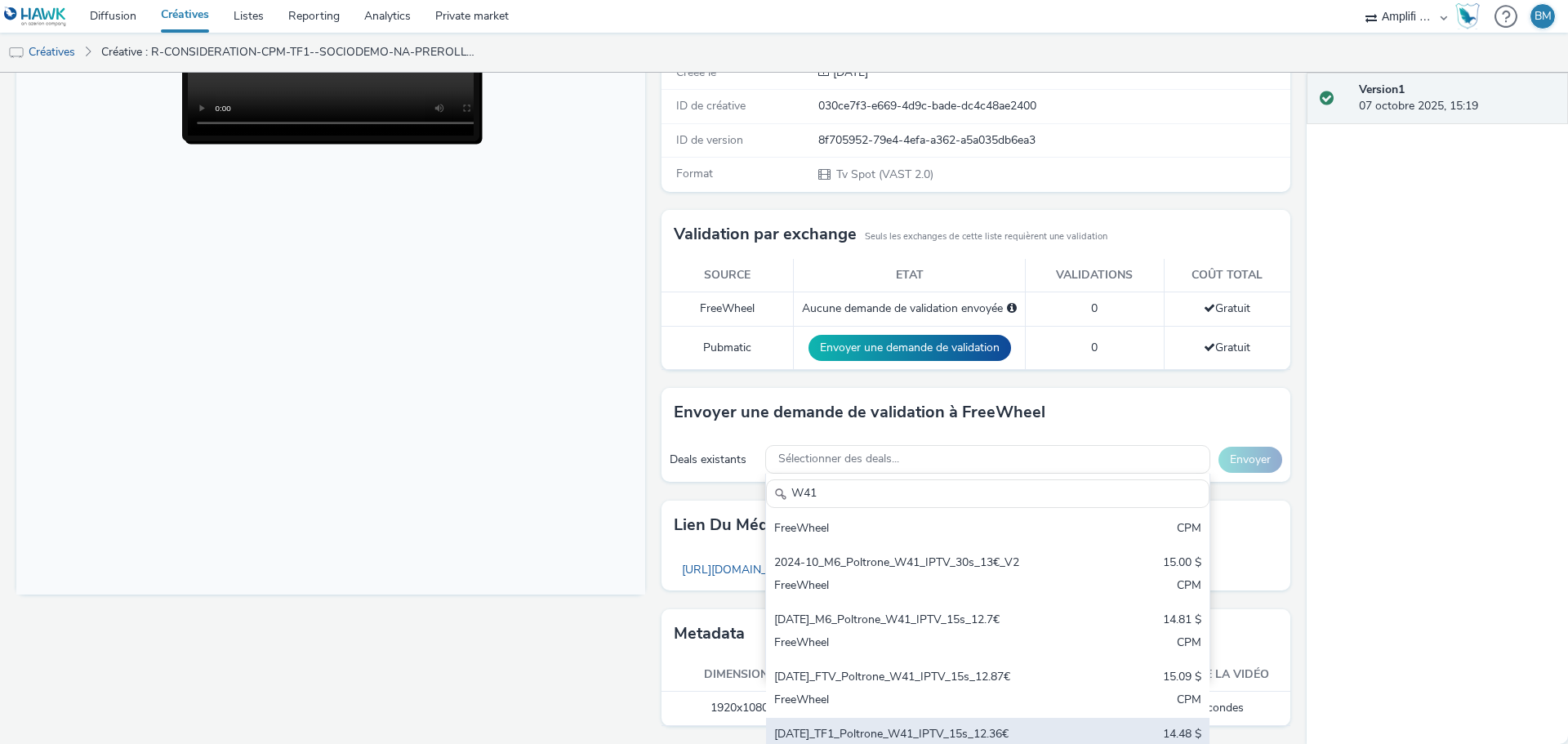
type input "W41"
click at [1015, 731] on div "2025-10-06_TF1_Poltrone_W41_IPTV_15s_12.36€" at bounding box center [916, 735] width 282 height 19
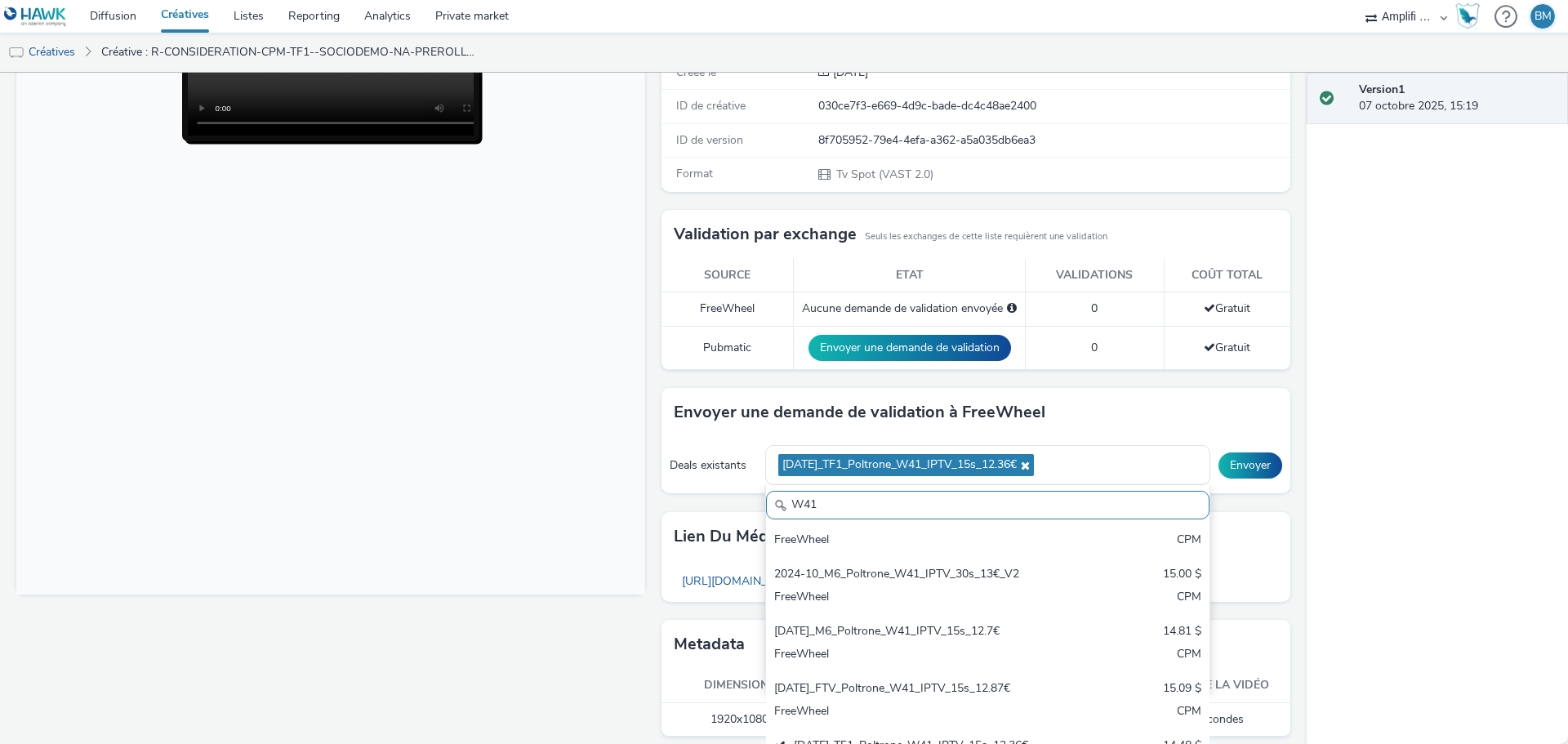
click at [537, 494] on body at bounding box center [331, 260] width 629 height 670
click at [716, 506] on div "Envoyer une demande de validation à FreeWheel Deals existants 2025-10-06_TF1_Po…" at bounding box center [975, 449] width 629 height 123
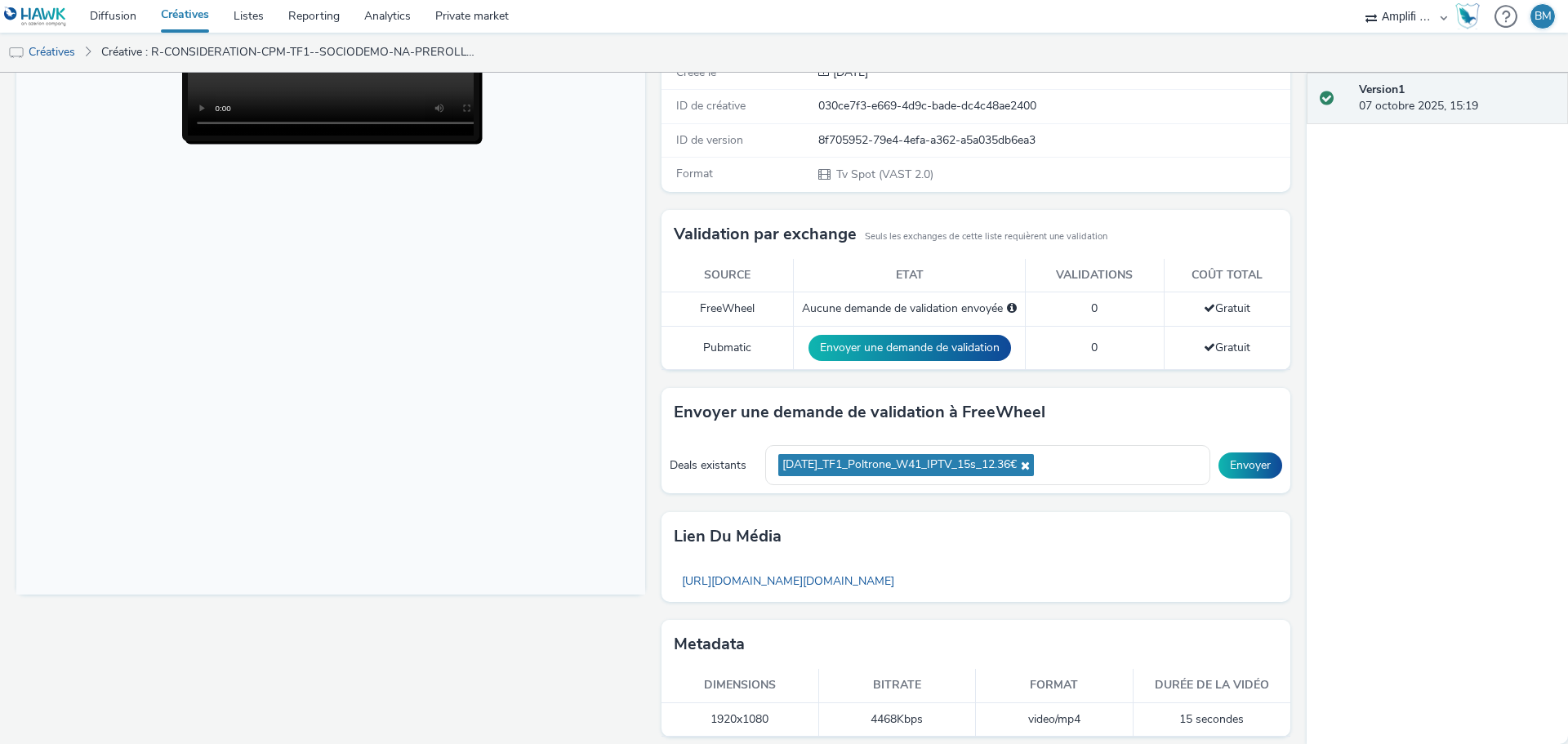
scroll to position [187, 0]
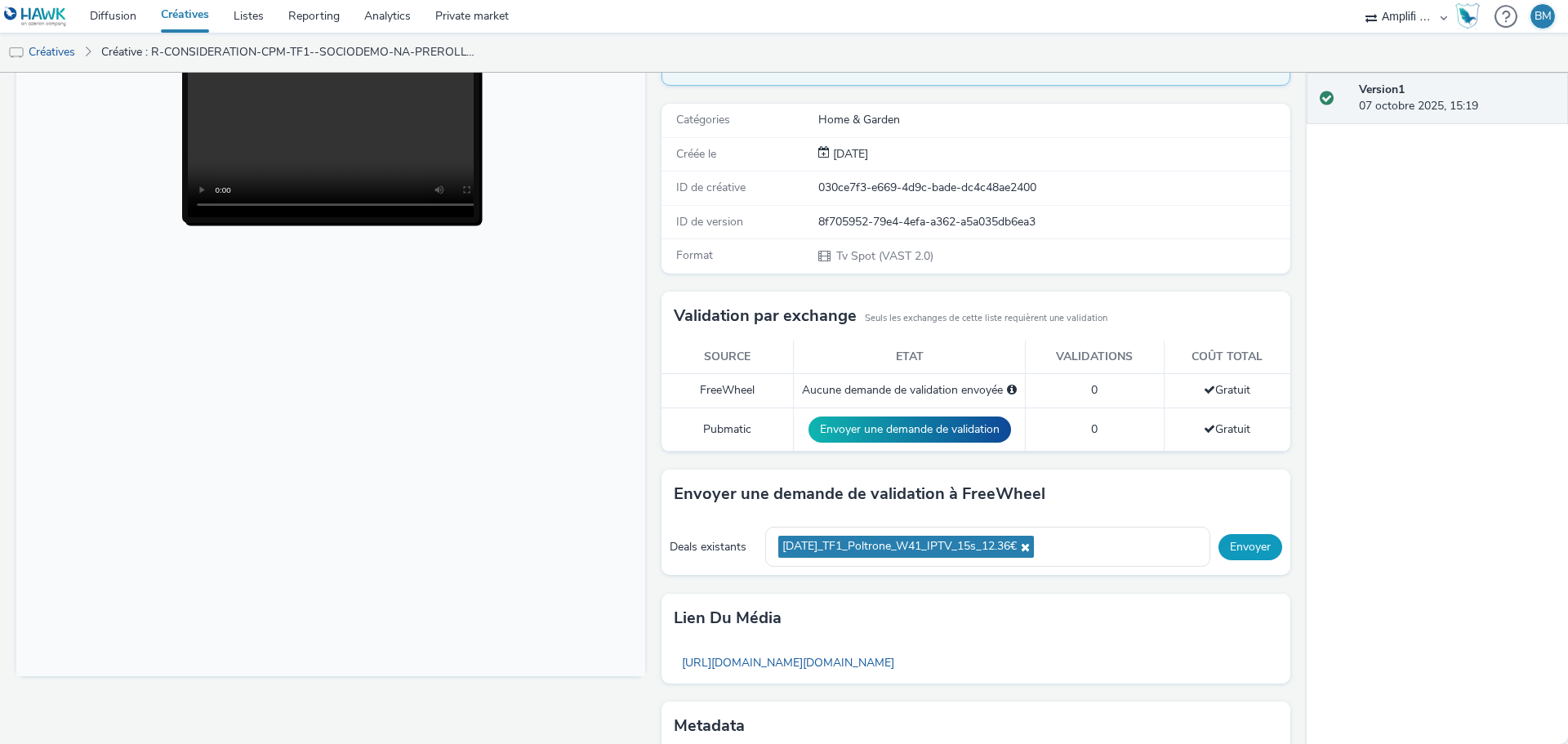
click at [1239, 545] on button "Envoyer" at bounding box center [1250, 547] width 64 height 26
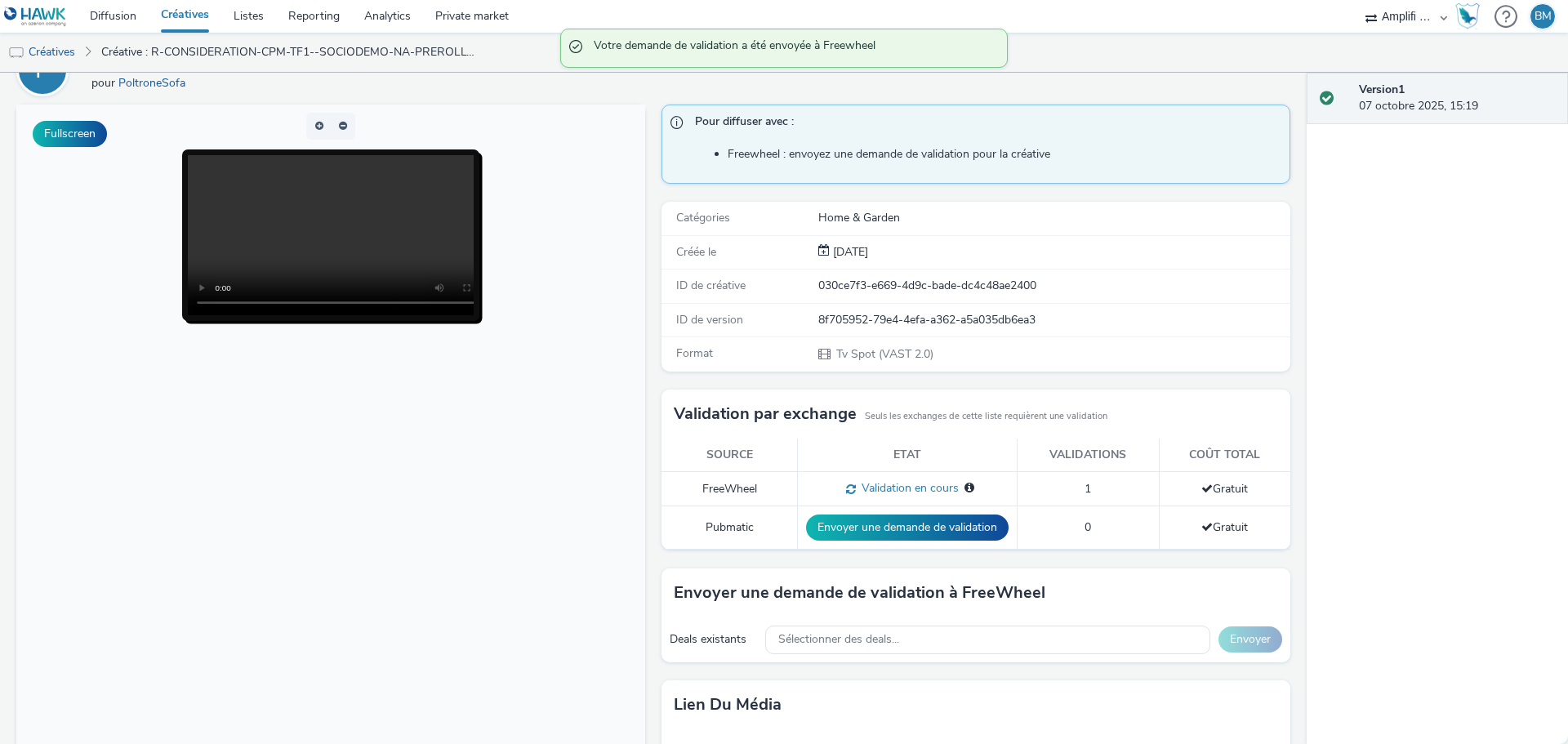
scroll to position [0, 0]
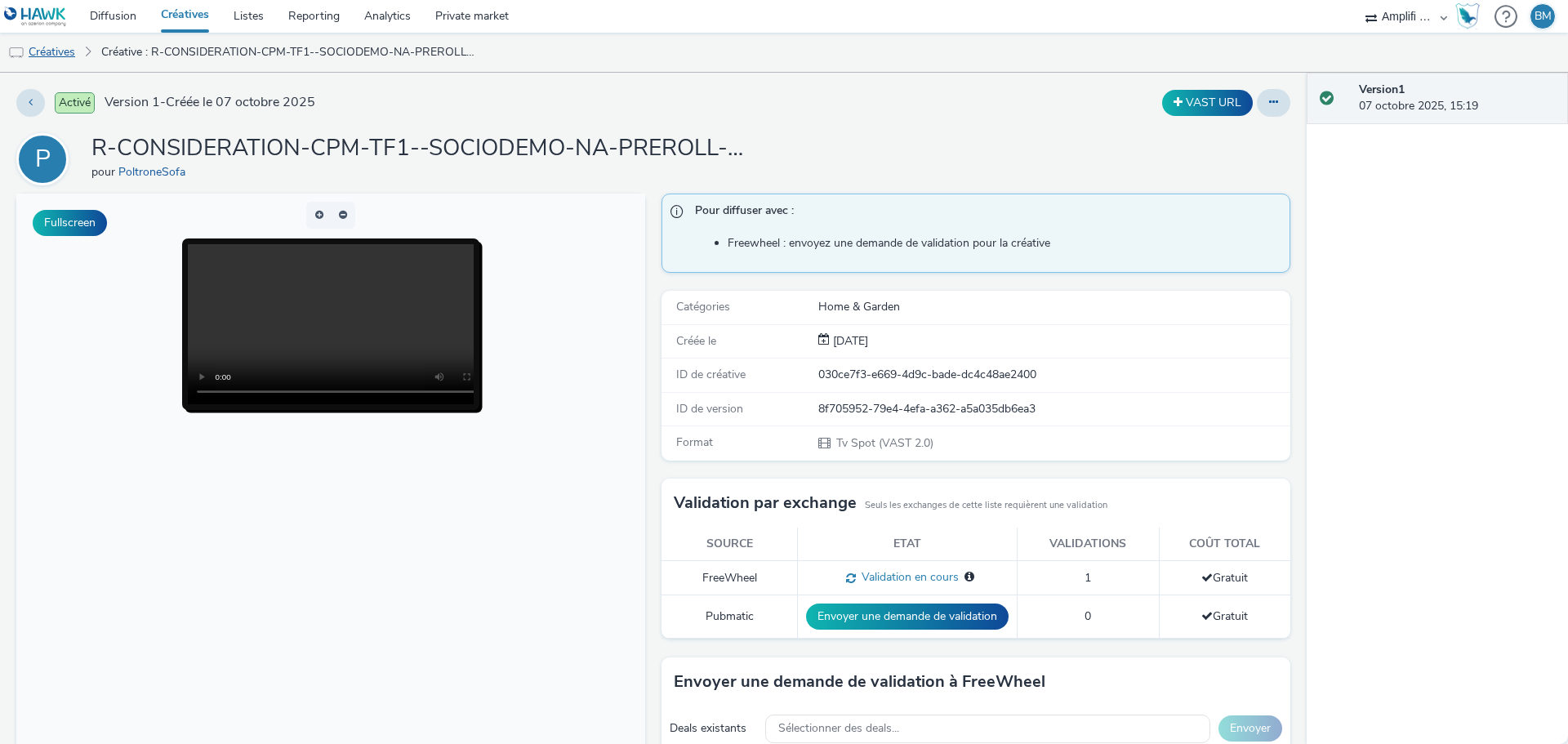
click at [65, 55] on link "Créatives" at bounding box center [41, 52] width 83 height 39
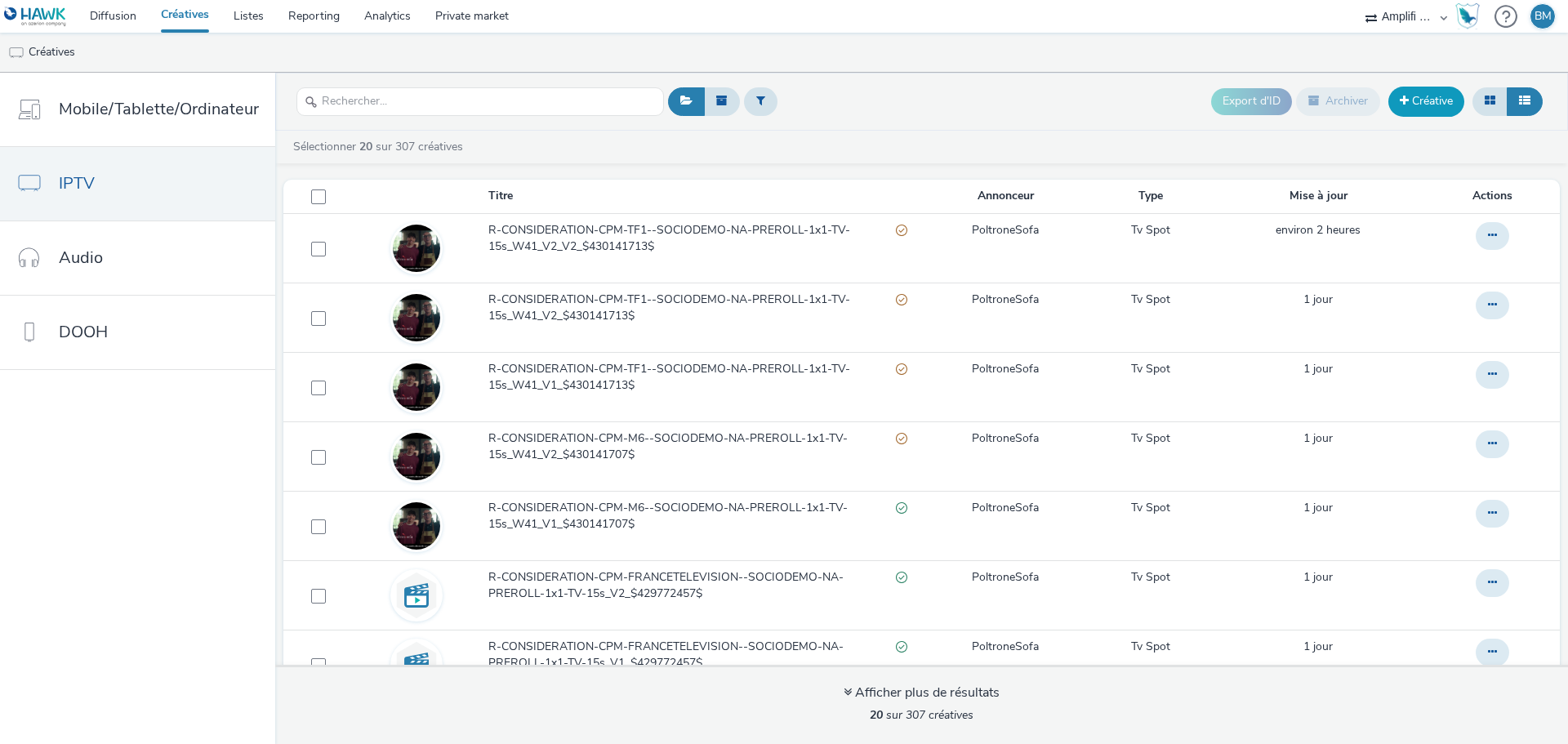
click at [1442, 104] on link "Créative" at bounding box center [1426, 102] width 76 height 30
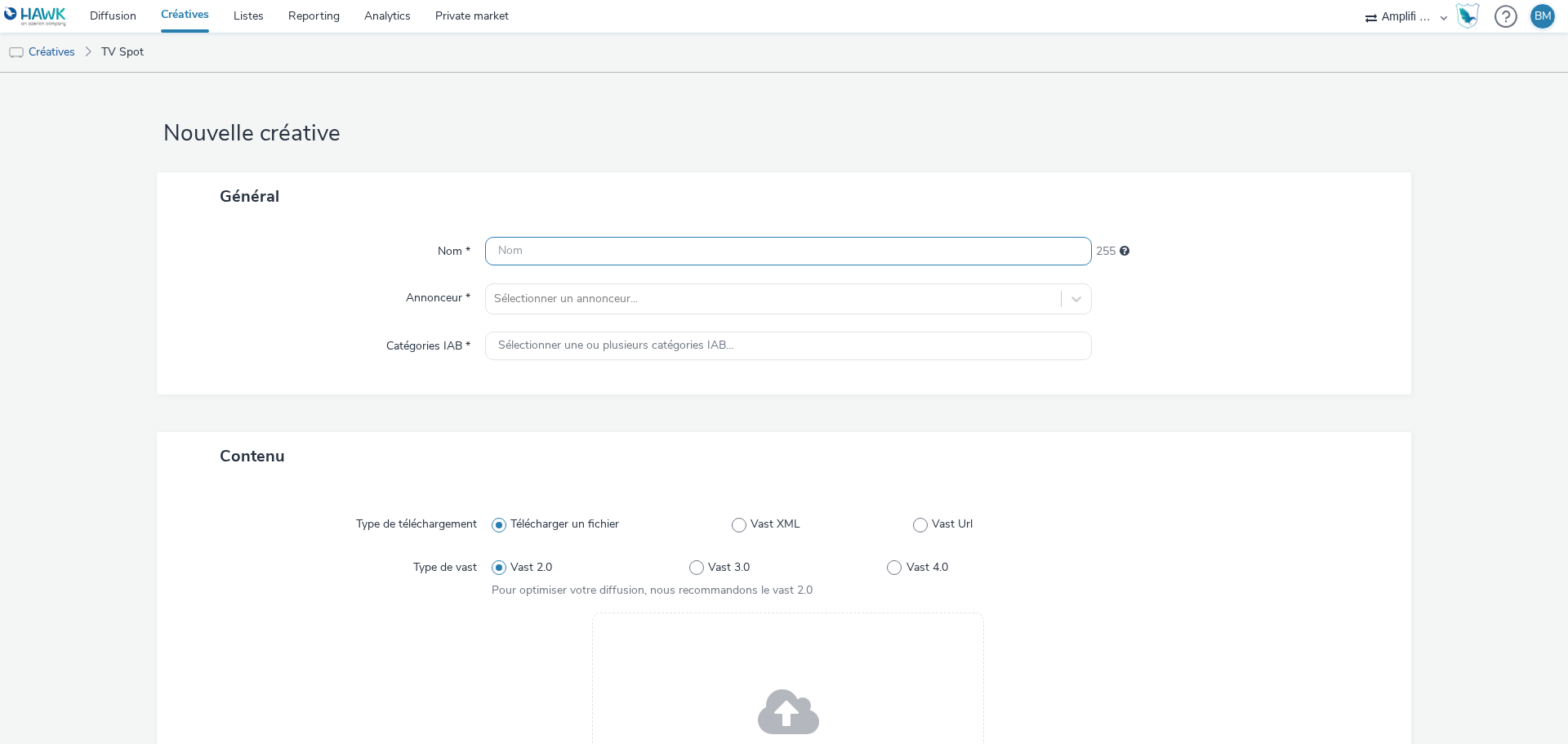
click at [586, 252] on input "text" at bounding box center [788, 251] width 607 height 29
paste input "R-CONSIDERATION-CPM-TF1--SOCIODEMO-NA-PREROLL-1x1-TV-15s_W41_V1_$430141713$"
click at [933, 254] on input "R-CONSIDERATION-CPM-TF1--SOCIODEMO-NA-PREROLL-1x1-TV-15s_W41_V1_$430141713$" at bounding box center [788, 251] width 607 height 29
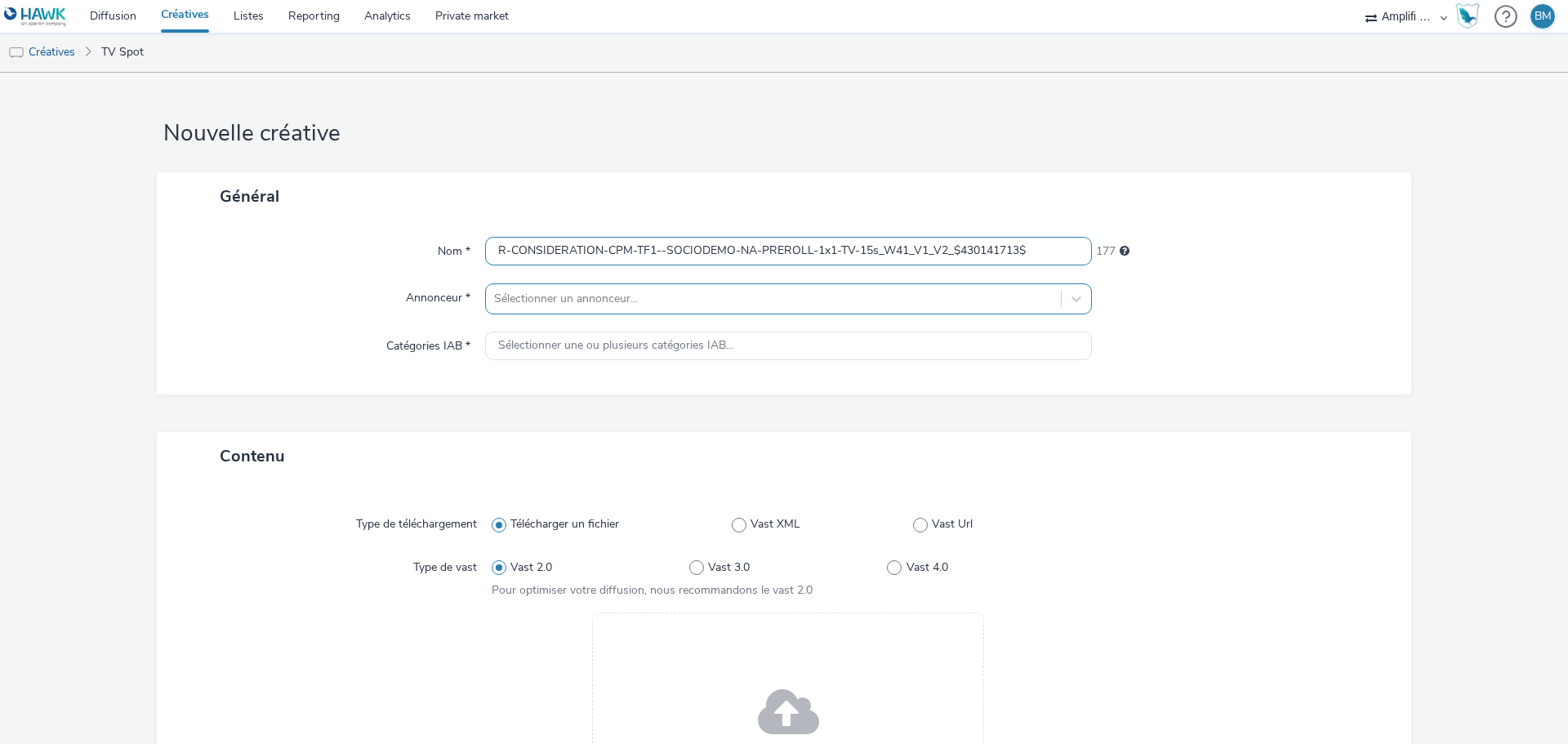
type input "R-CONSIDERATION-CPM-TF1--SOCIODEMO-NA-PREROLL-1x1-TV-15s_W41_V1_V2_$430141713$"
click at [592, 296] on div at bounding box center [774, 299] width 559 height 20
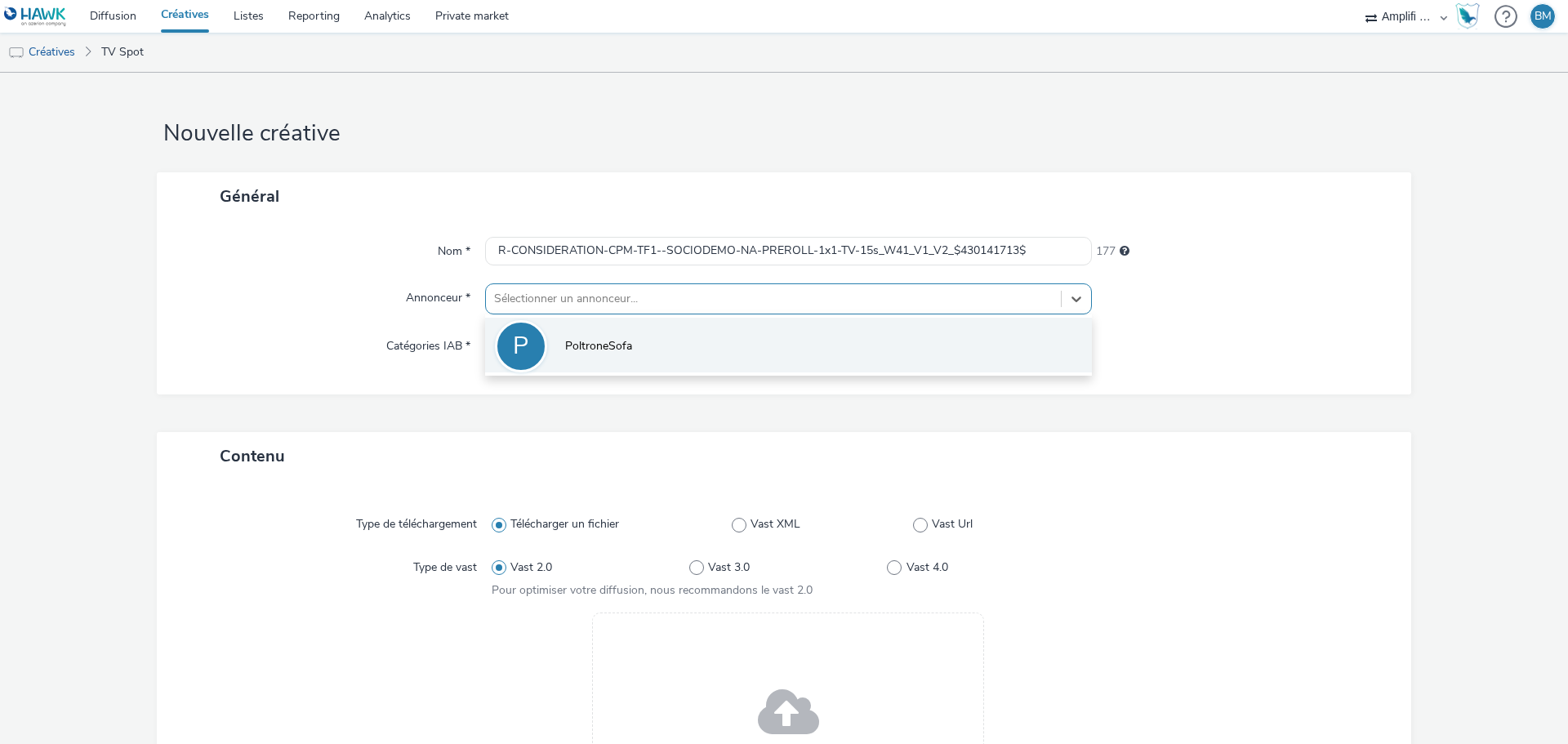
click at [557, 343] on li "P PoltroneSofa" at bounding box center [788, 344] width 607 height 54
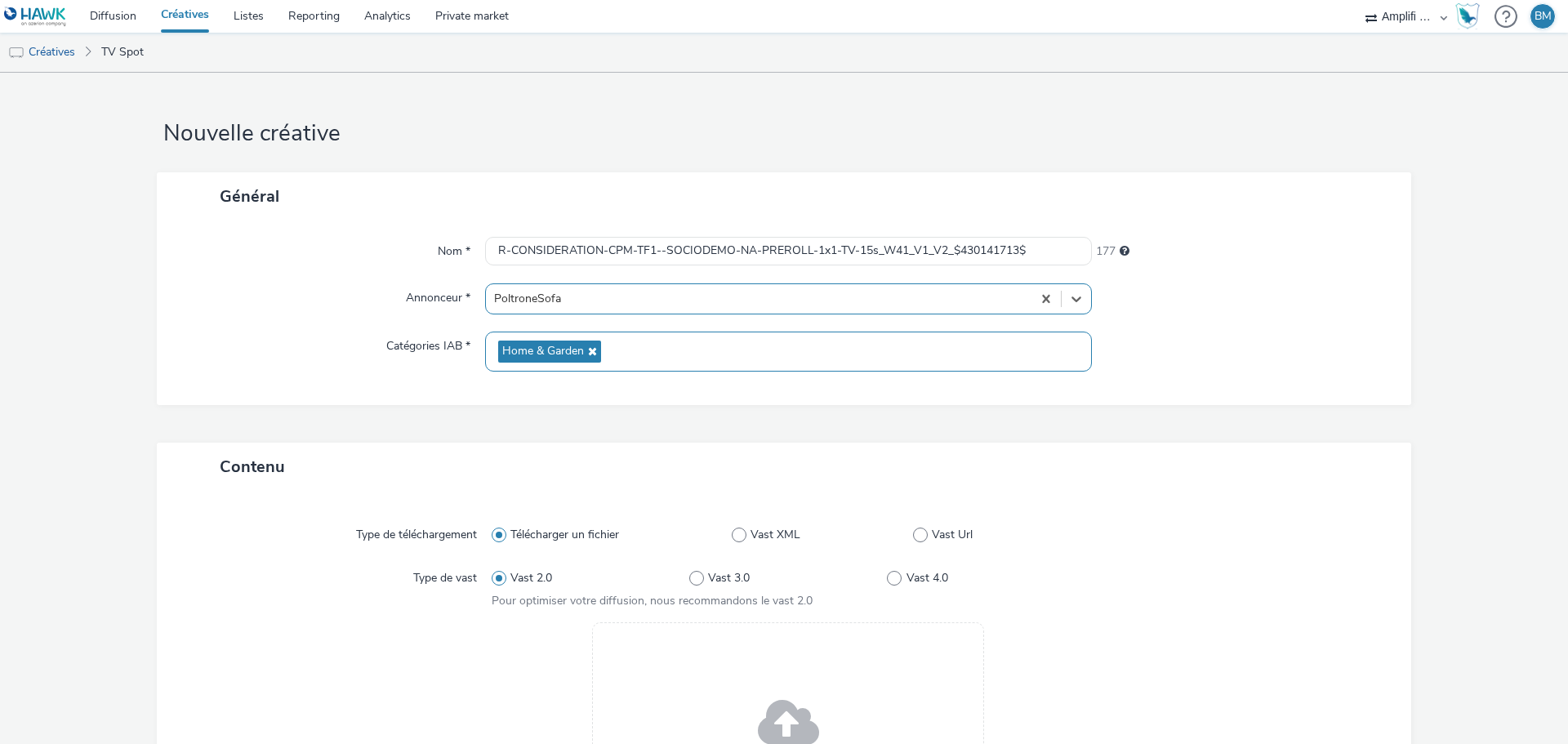
click at [563, 344] on span "Home & Garden" at bounding box center [543, 351] width 82 height 14
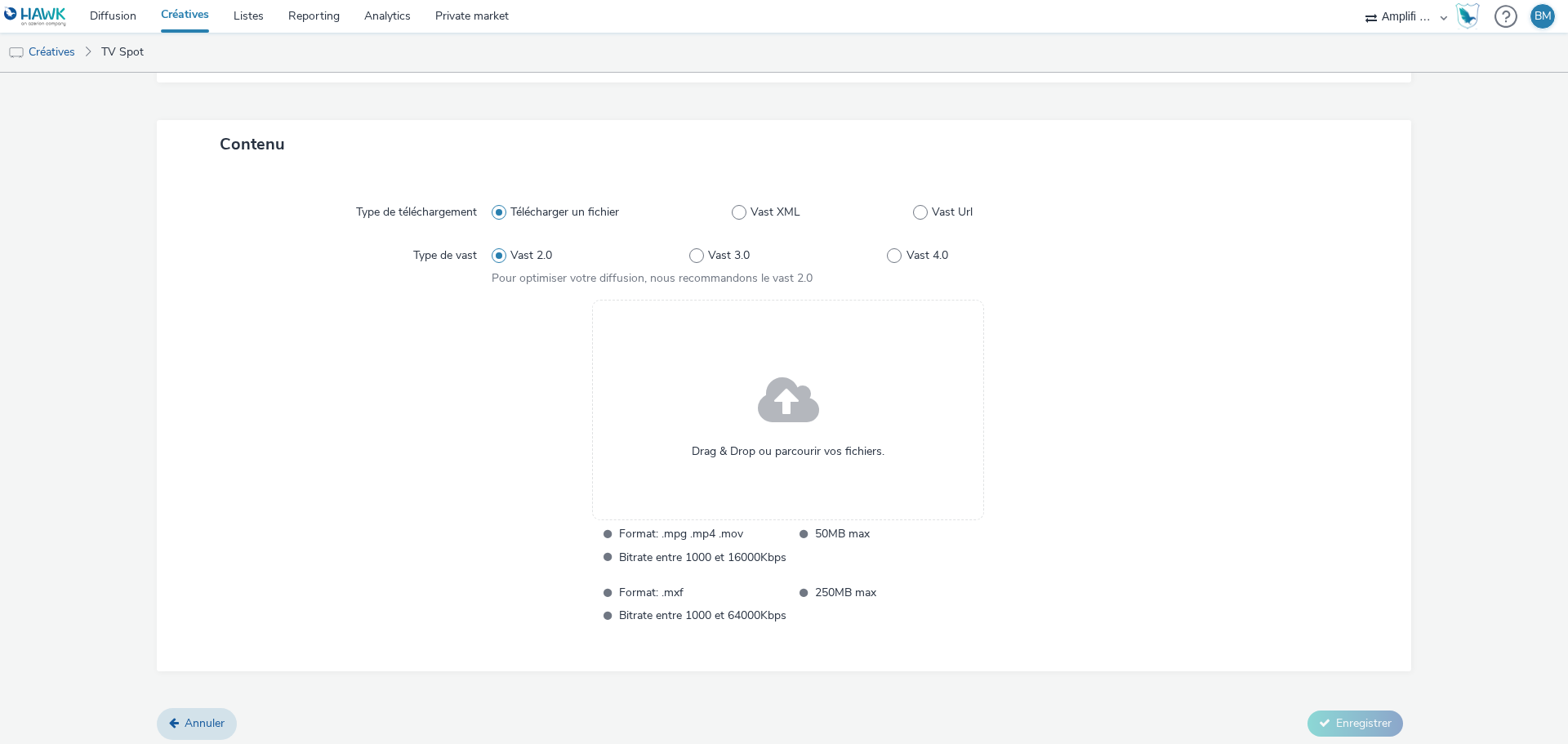
scroll to position [327, 0]
click at [780, 404] on span at bounding box center [788, 398] width 61 height 83
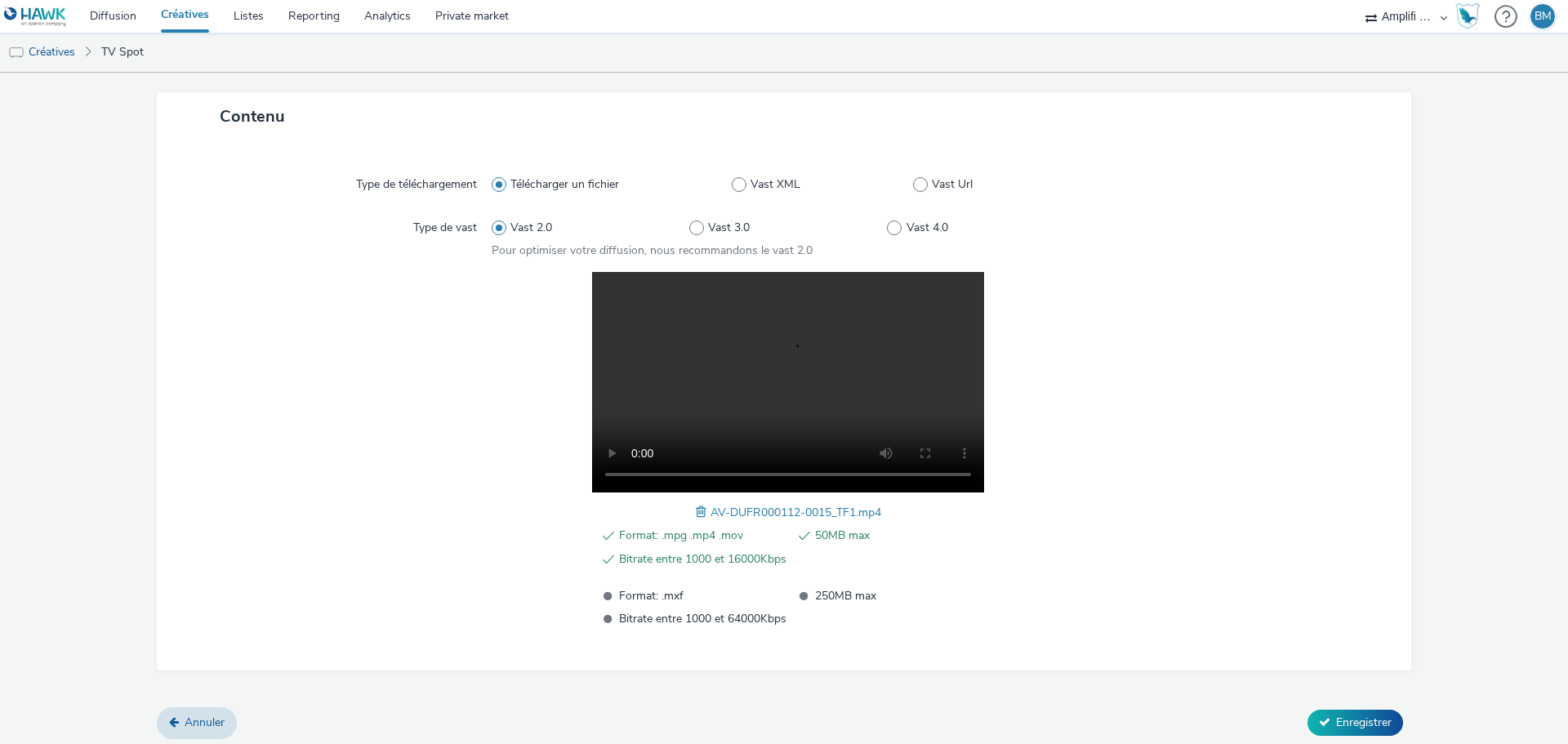
scroll to position [357, 0]
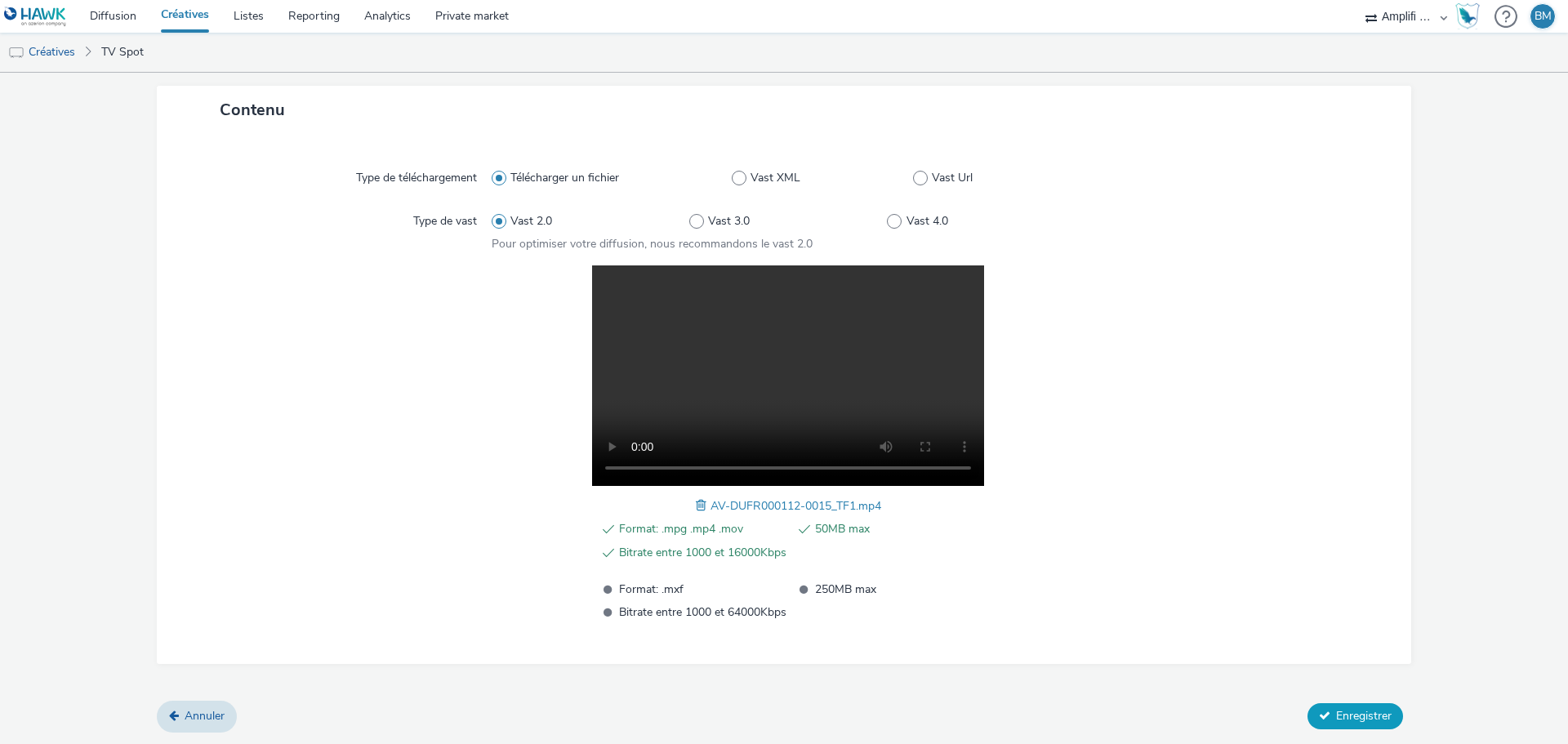
click at [1339, 717] on span "Enregistrer" at bounding box center [1364, 715] width 55 height 16
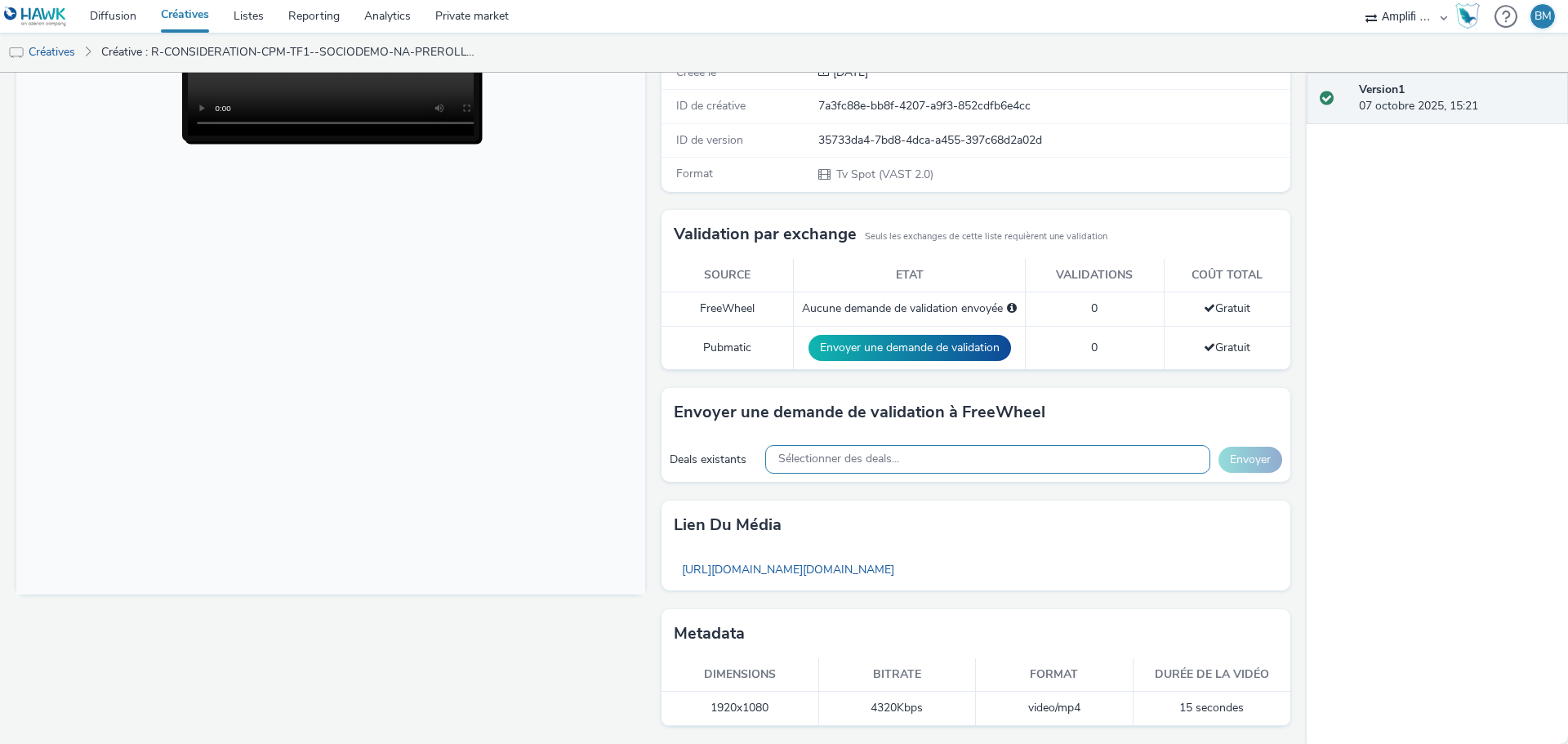
click at [843, 466] on span "Sélectionner des deals..." at bounding box center [839, 459] width 120 height 14
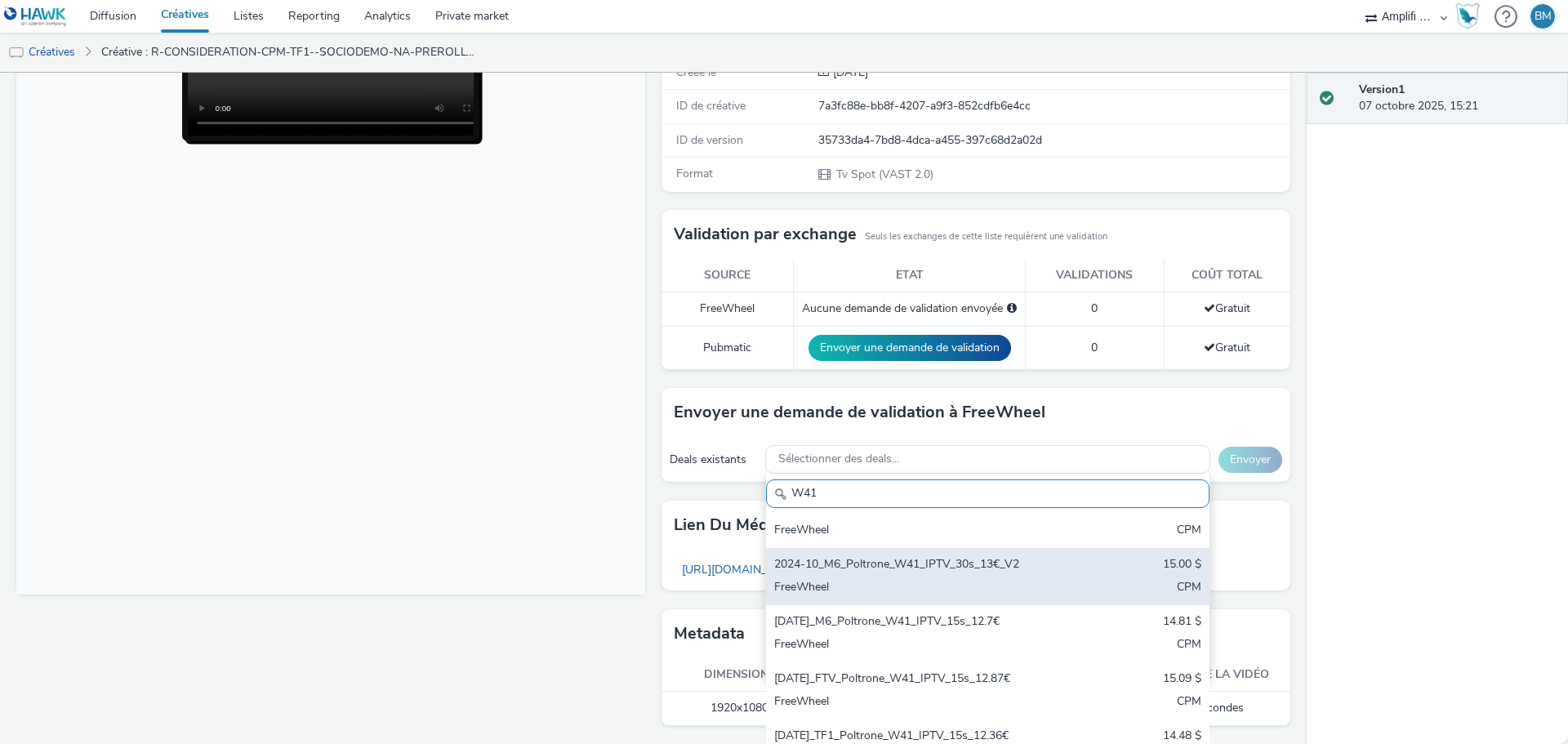
scroll to position [254, 0]
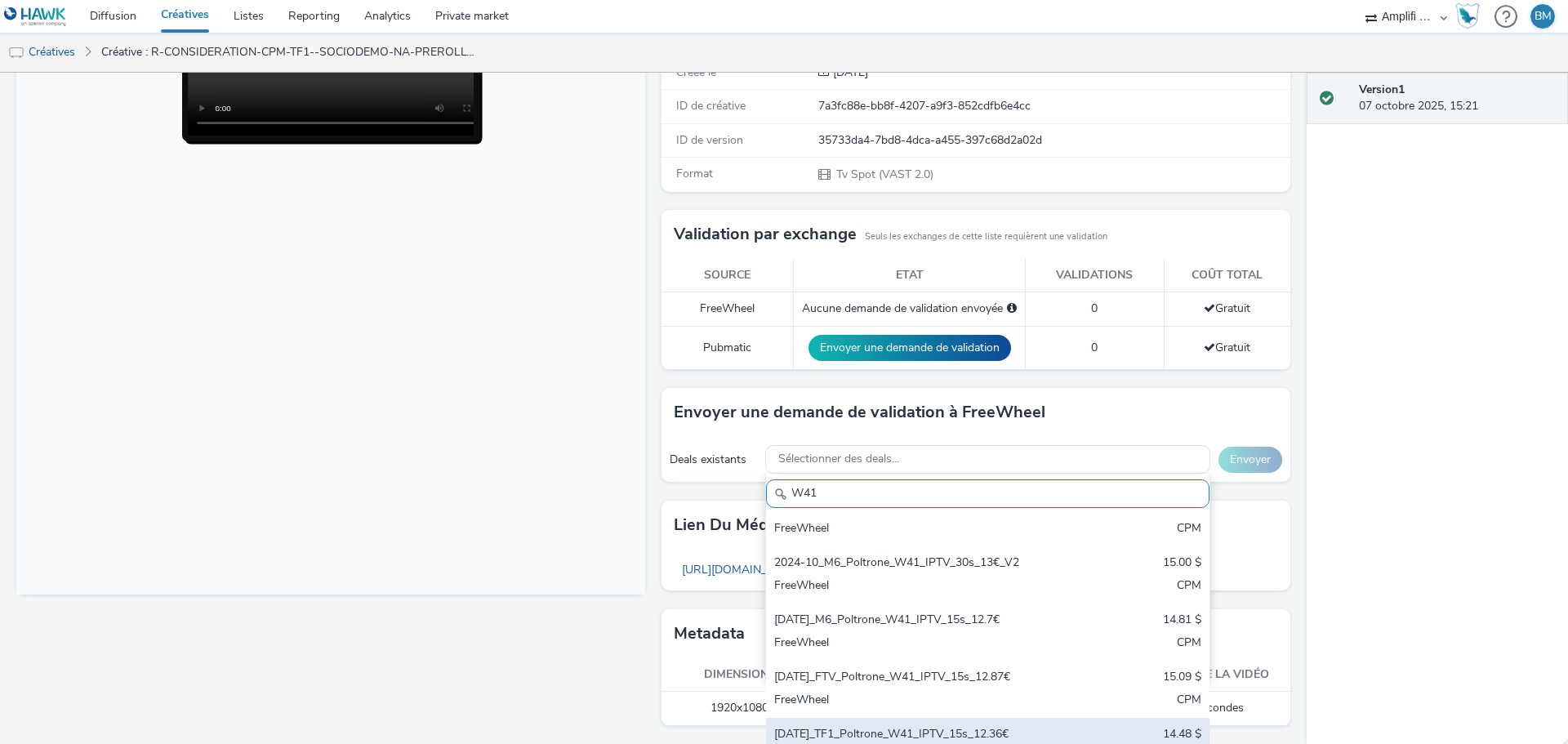
type input "W41"
click at [1019, 728] on div "2025-10-06_TF1_Poltrone_W41_IPTV_15s_12.36€" at bounding box center [916, 735] width 282 height 19
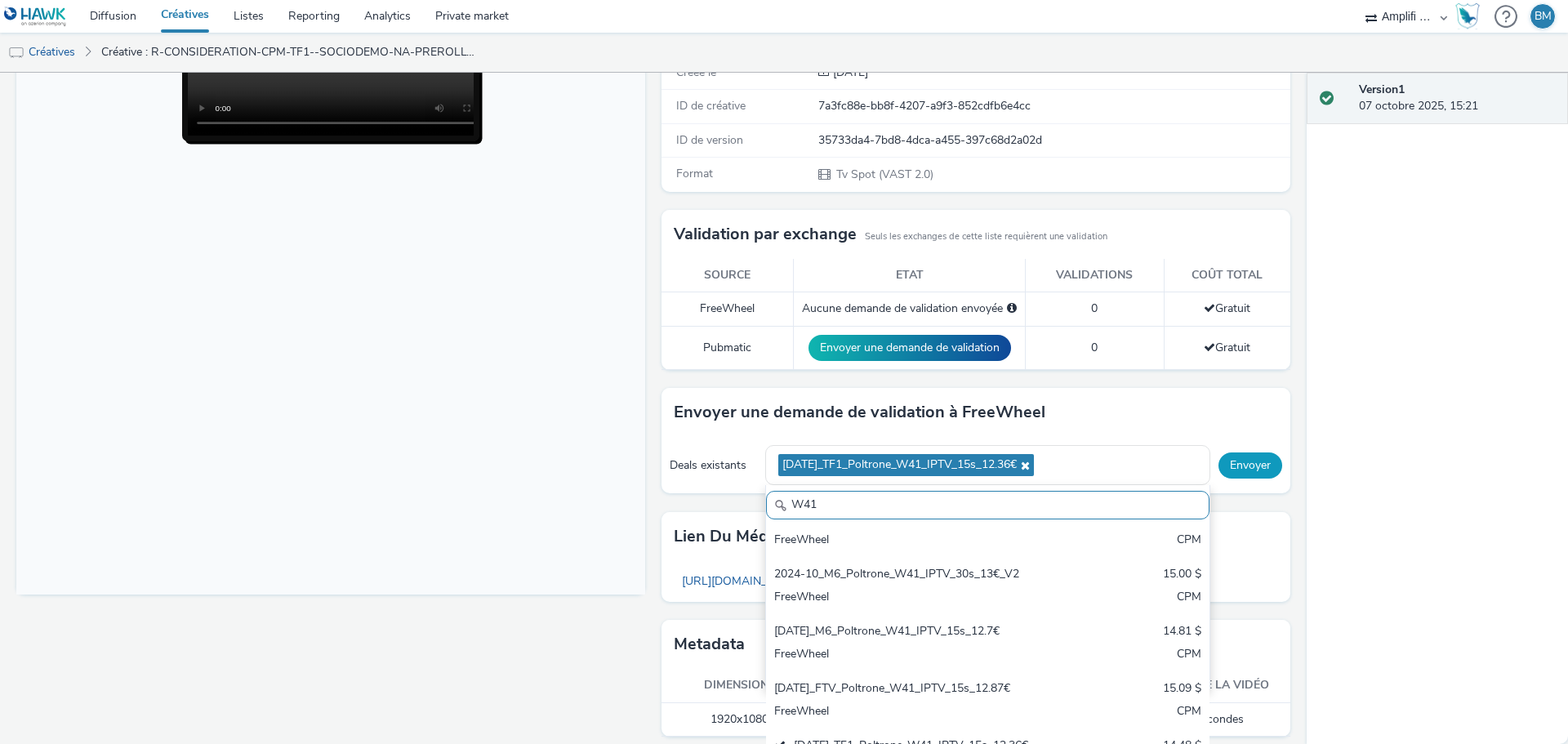
click at [1229, 466] on button "Envoyer" at bounding box center [1250, 465] width 64 height 26
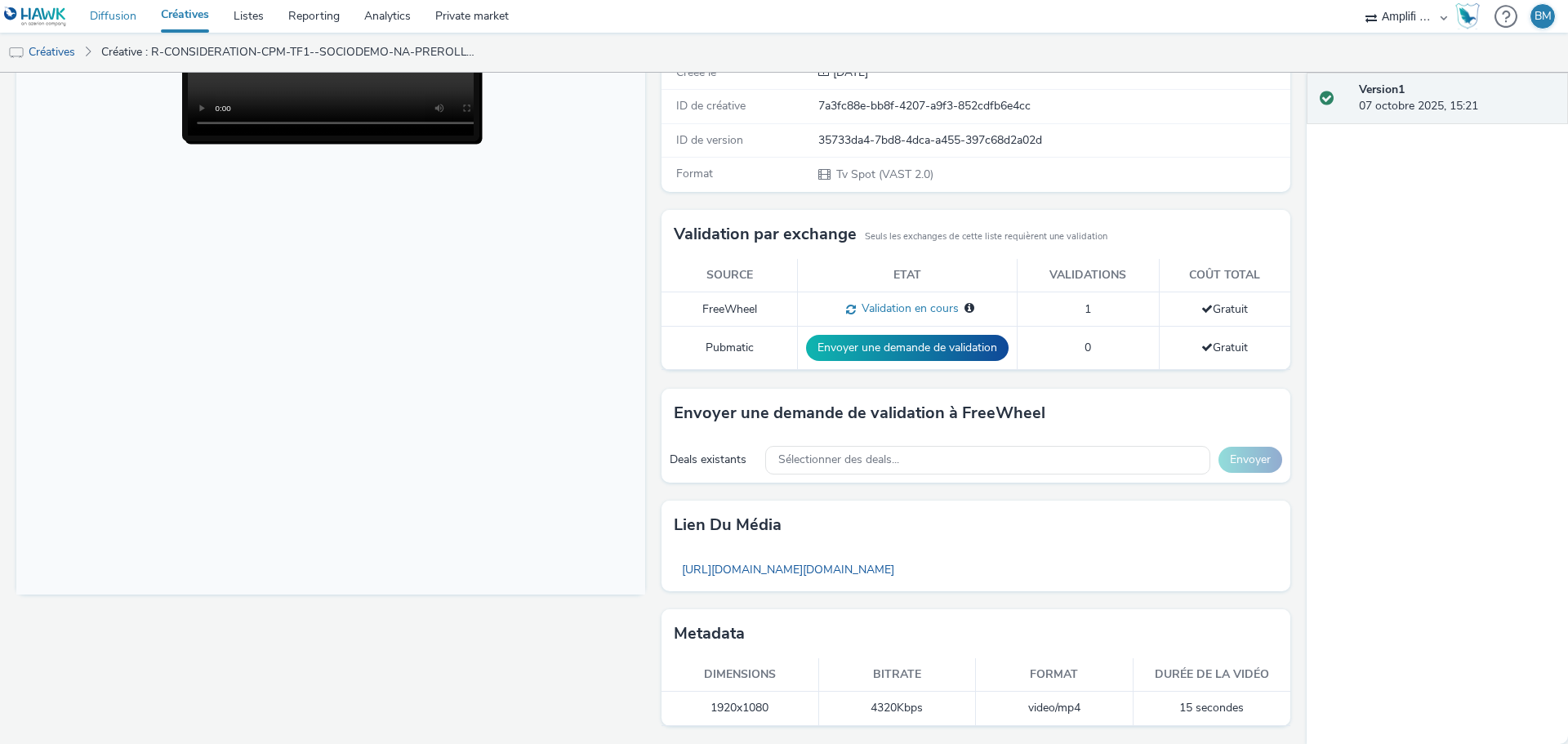
click at [112, 20] on link "Diffusion" at bounding box center [113, 16] width 71 height 33
